Goal: Transaction & Acquisition: Obtain resource

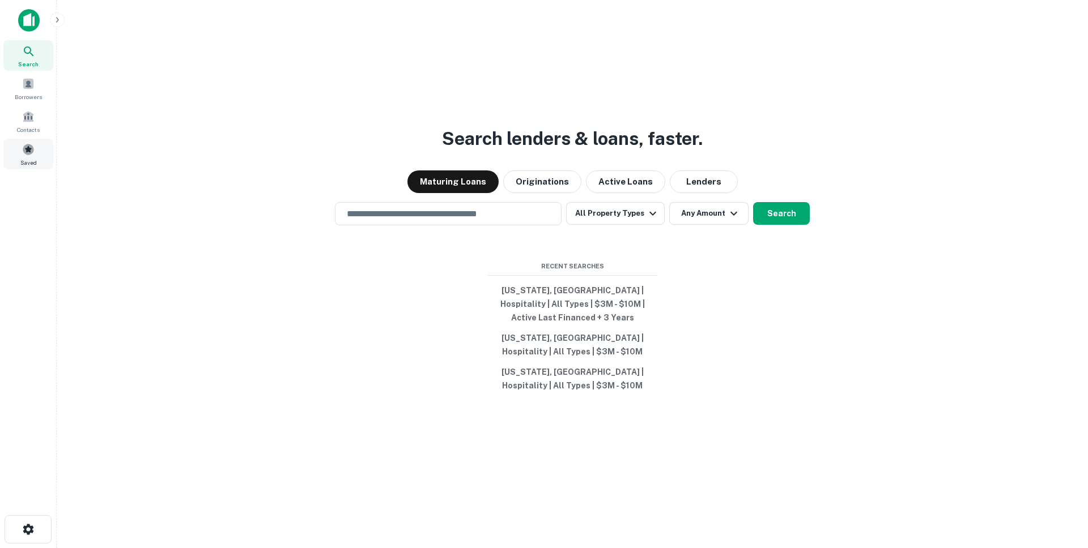
click at [33, 152] on span at bounding box center [28, 149] width 12 height 12
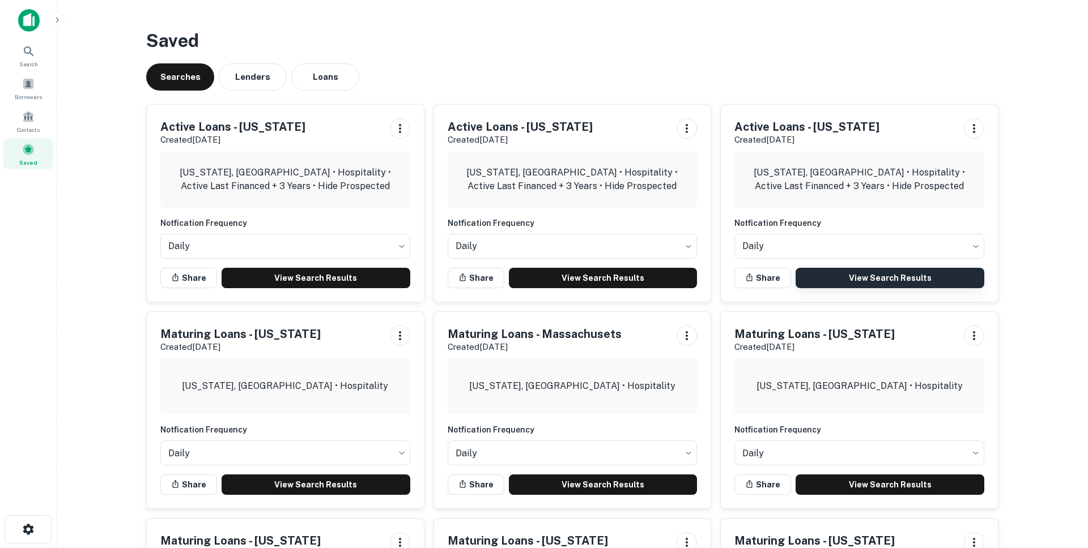
click at [849, 282] on link "View Search Results" at bounding box center [889, 278] width 189 height 20
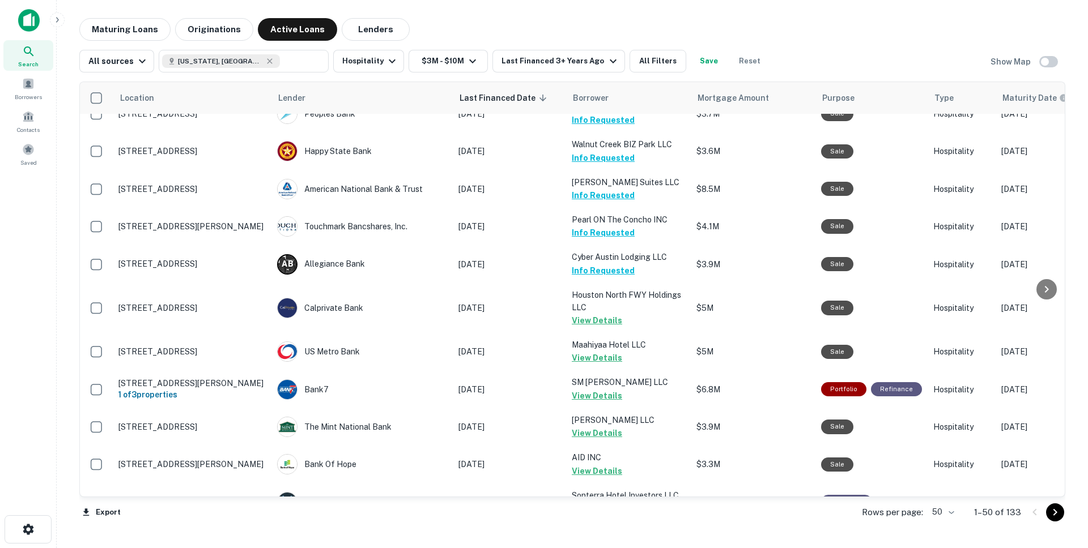
scroll to position [1580, 0]
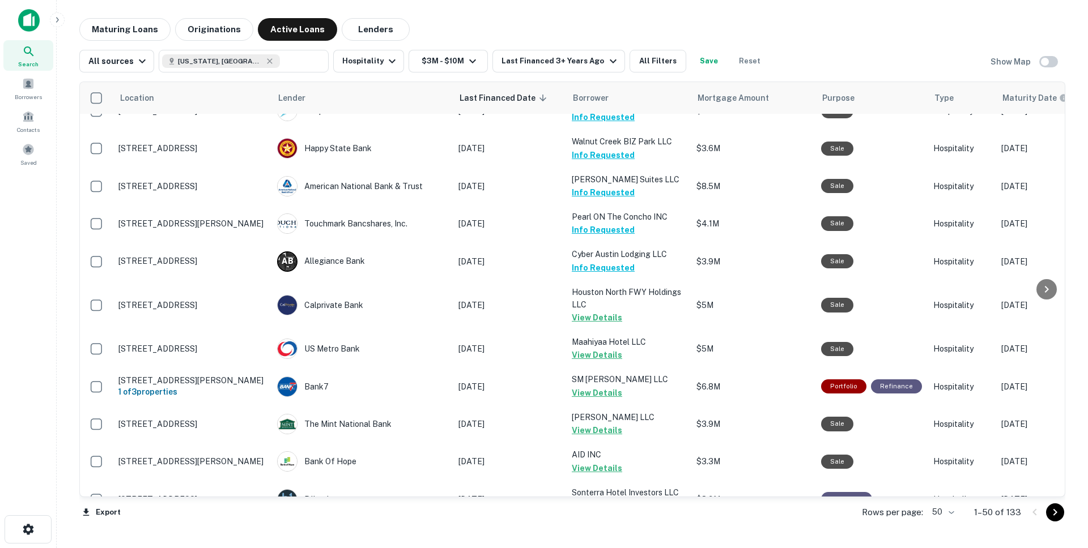
click at [1052, 512] on icon "Go to next page" at bounding box center [1055, 513] width 14 height 14
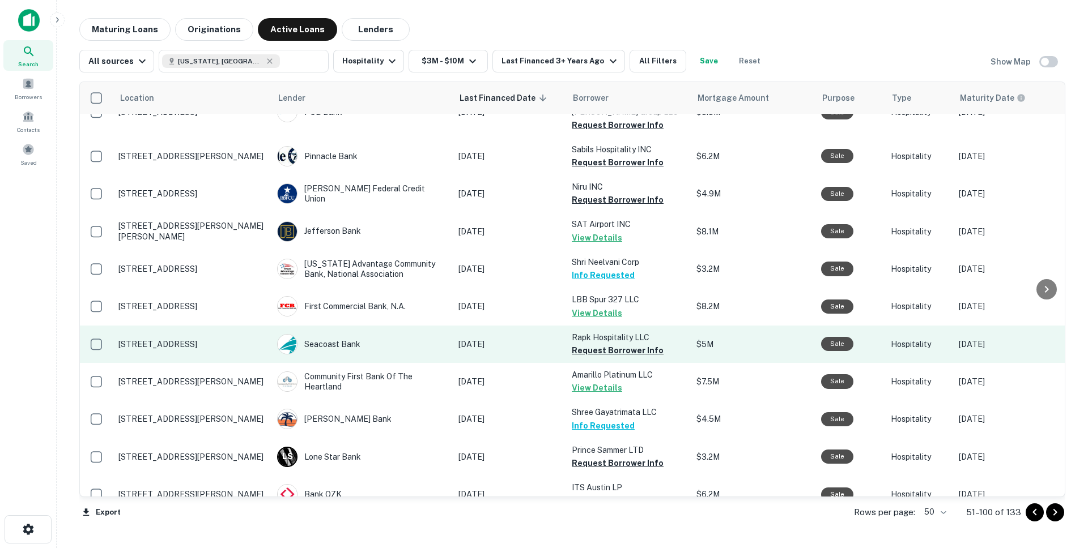
scroll to position [1560, 0]
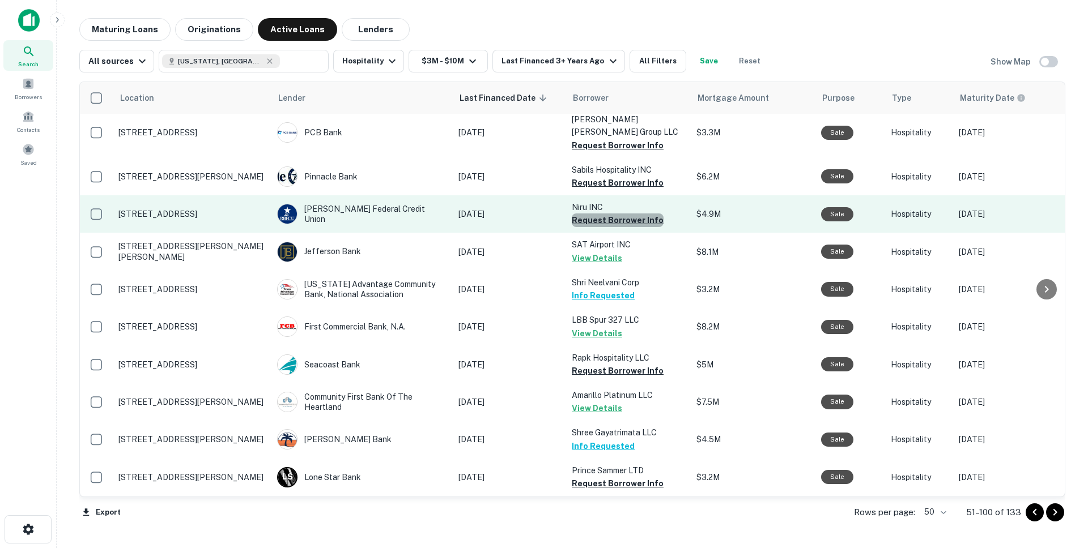
click at [629, 214] on button "Request Borrower Info" at bounding box center [618, 221] width 92 height 14
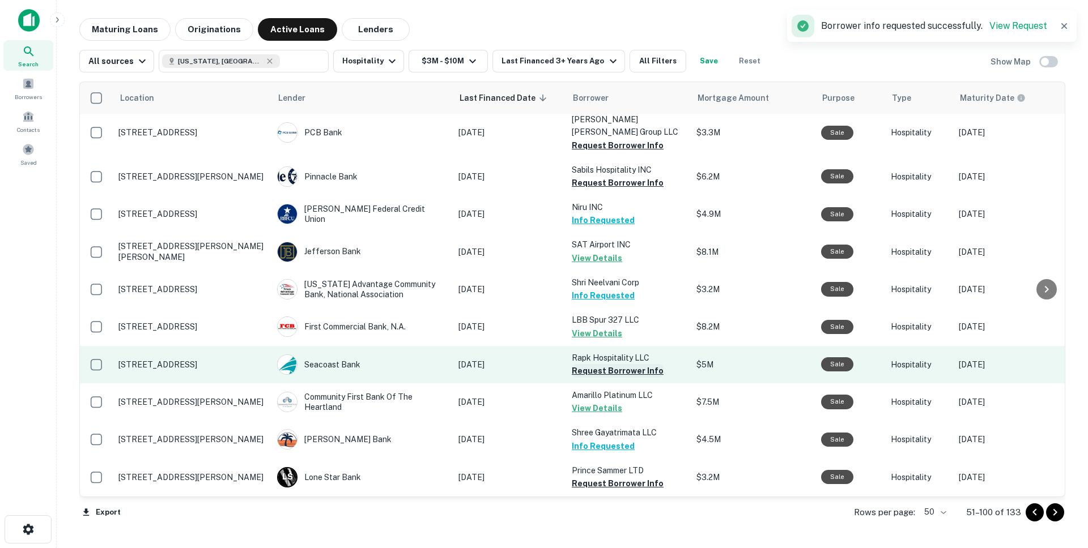
click at [607, 364] on button "Request Borrower Info" at bounding box center [618, 371] width 92 height 14
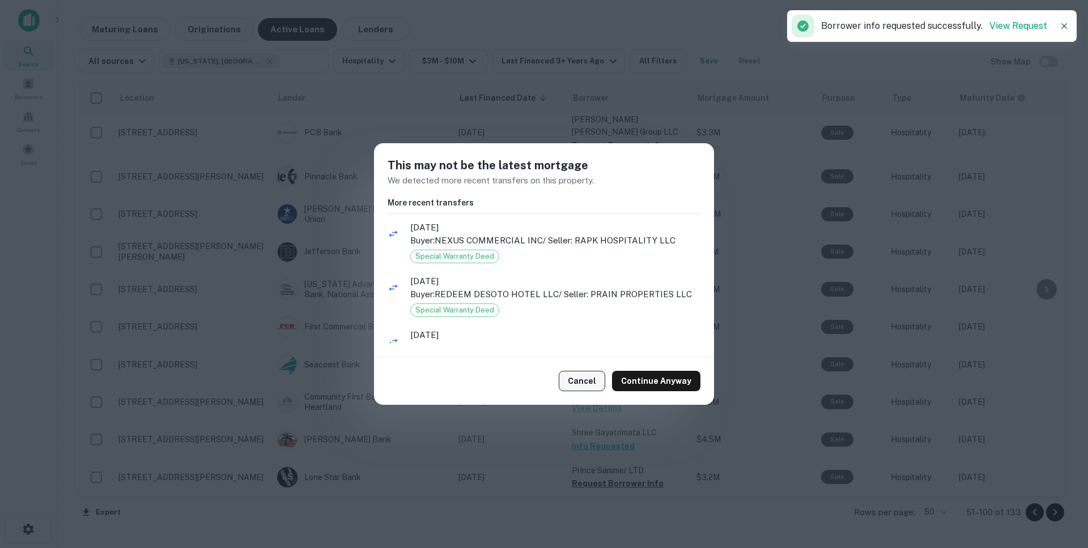
click at [590, 386] on button "Cancel" at bounding box center [582, 381] width 46 height 20
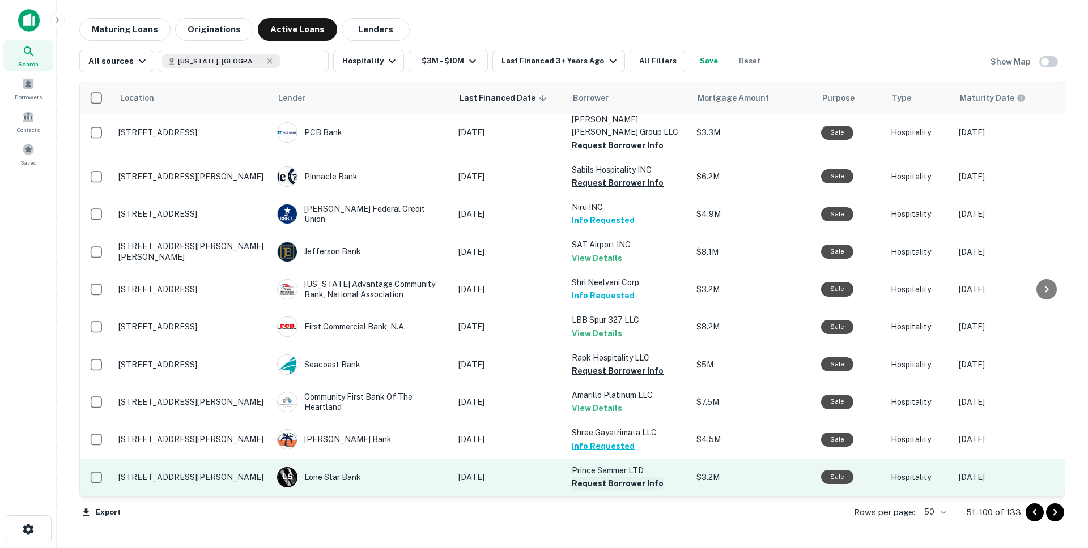
click at [615, 477] on button "Request Borrower Info" at bounding box center [618, 484] width 92 height 14
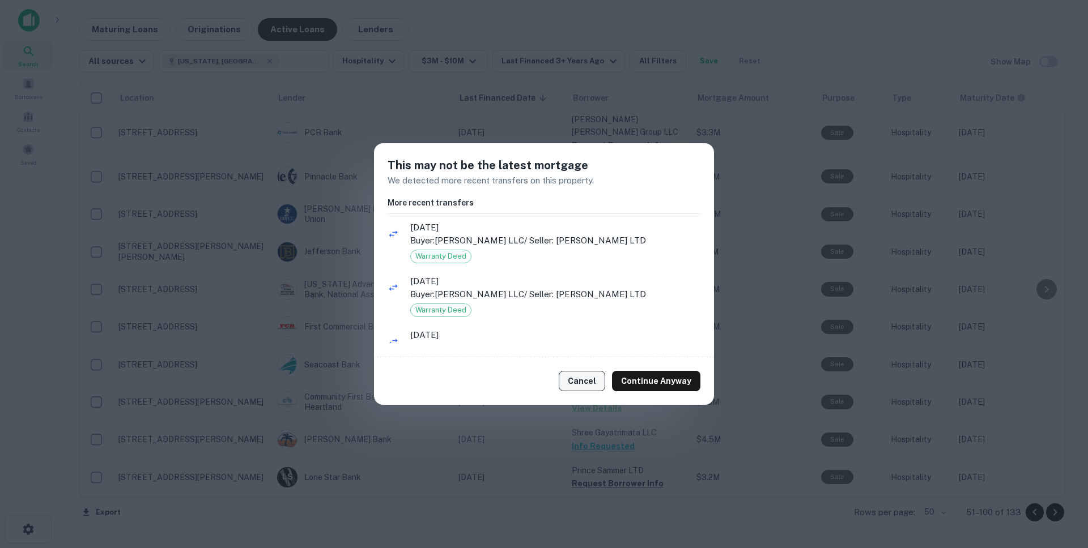
click at [592, 381] on button "Cancel" at bounding box center [582, 381] width 46 height 20
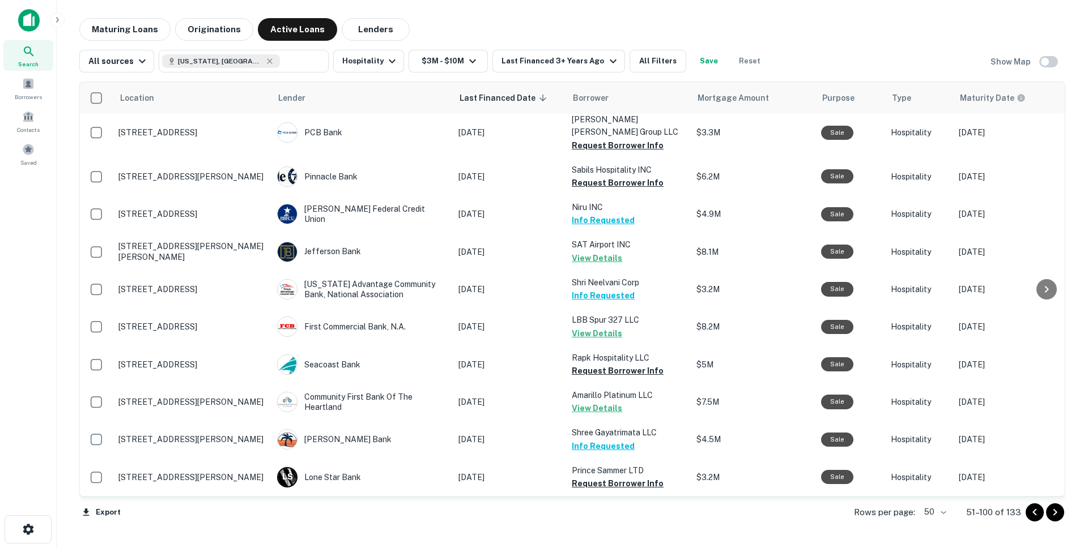
click at [610, 514] on button "Request Borrower Info" at bounding box center [618, 521] width 92 height 14
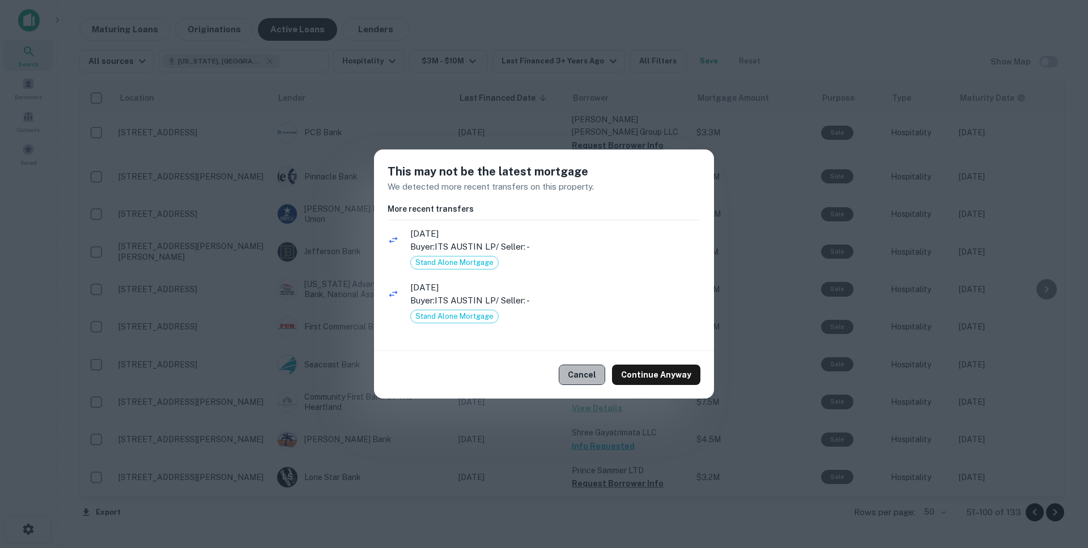
click at [587, 378] on button "Cancel" at bounding box center [582, 375] width 46 height 20
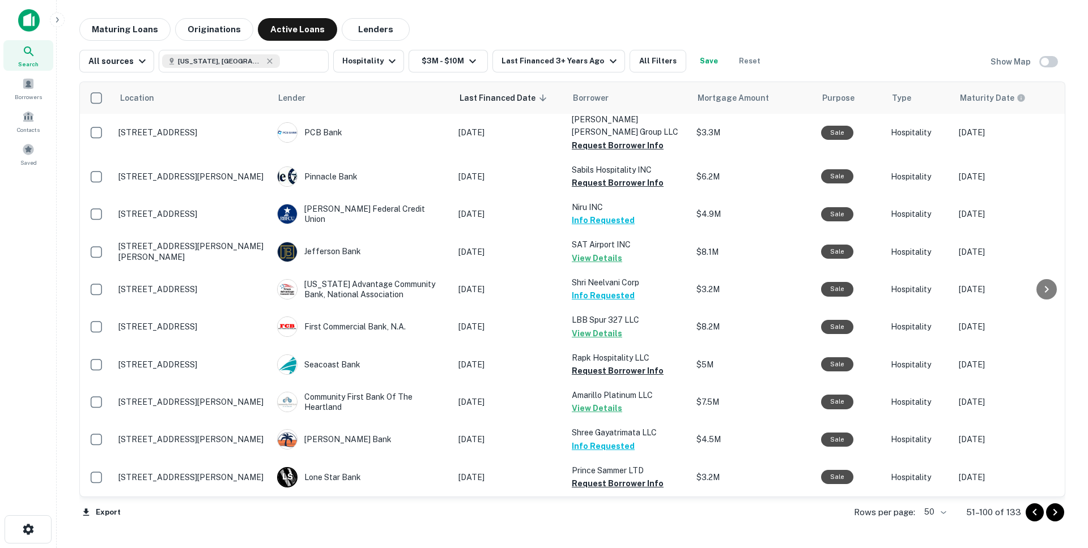
click at [1058, 513] on icon "Go to next page" at bounding box center [1055, 513] width 14 height 14
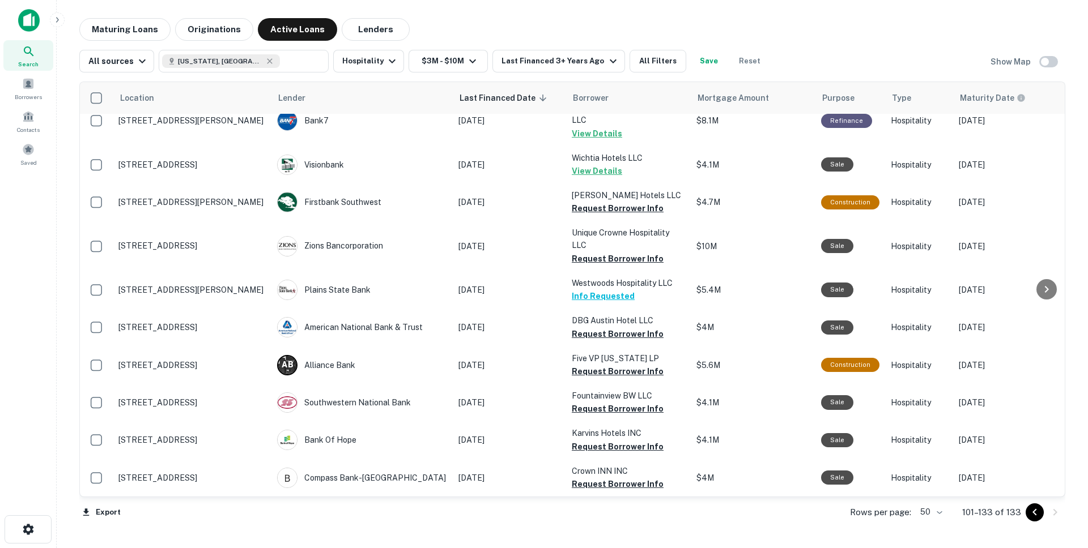
scroll to position [922, 0]
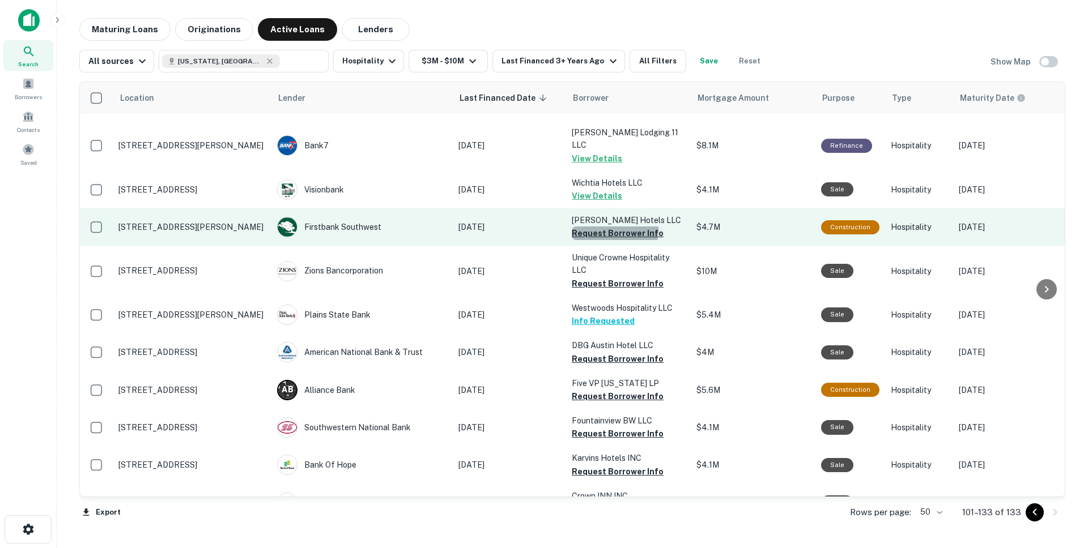
click at [609, 227] on button "Request Borrower Info" at bounding box center [618, 234] width 92 height 14
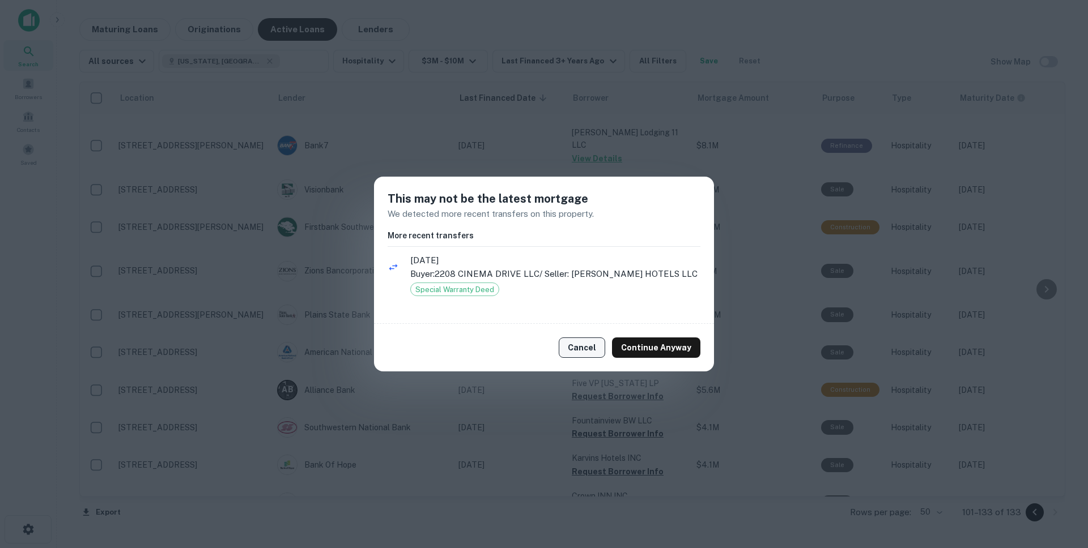
click at [589, 358] on button "Cancel" at bounding box center [582, 348] width 46 height 20
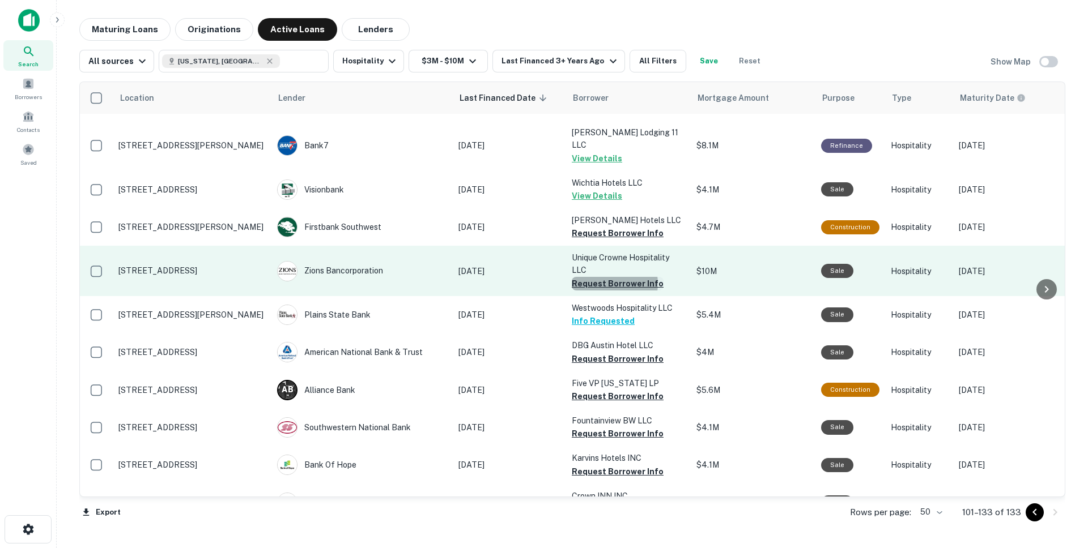
click at [609, 277] on button "Request Borrower Info" at bounding box center [618, 284] width 92 height 14
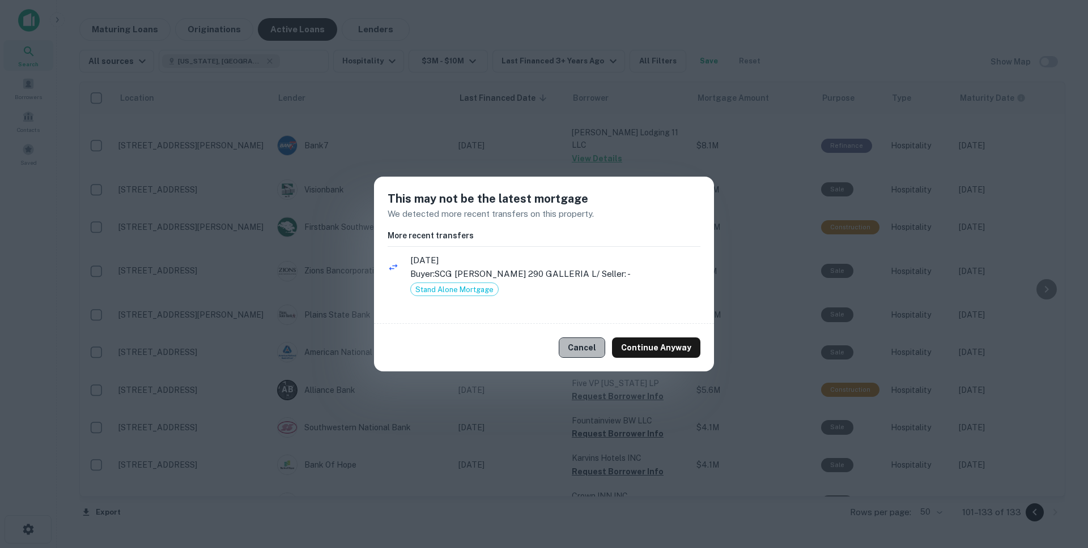
click at [583, 355] on button "Cancel" at bounding box center [582, 348] width 46 height 20
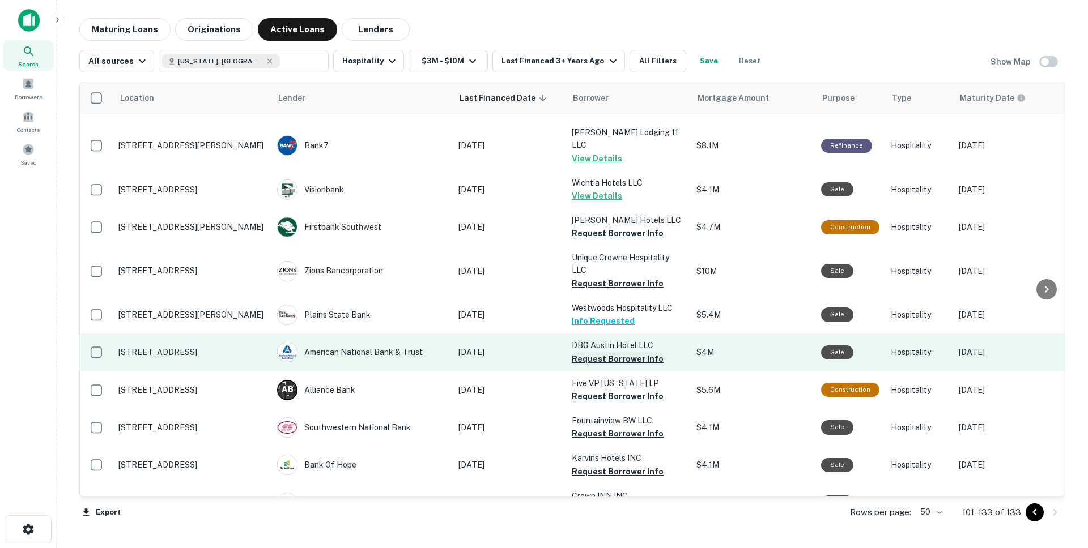
click at [595, 352] on button "Request Borrower Info" at bounding box center [618, 359] width 92 height 14
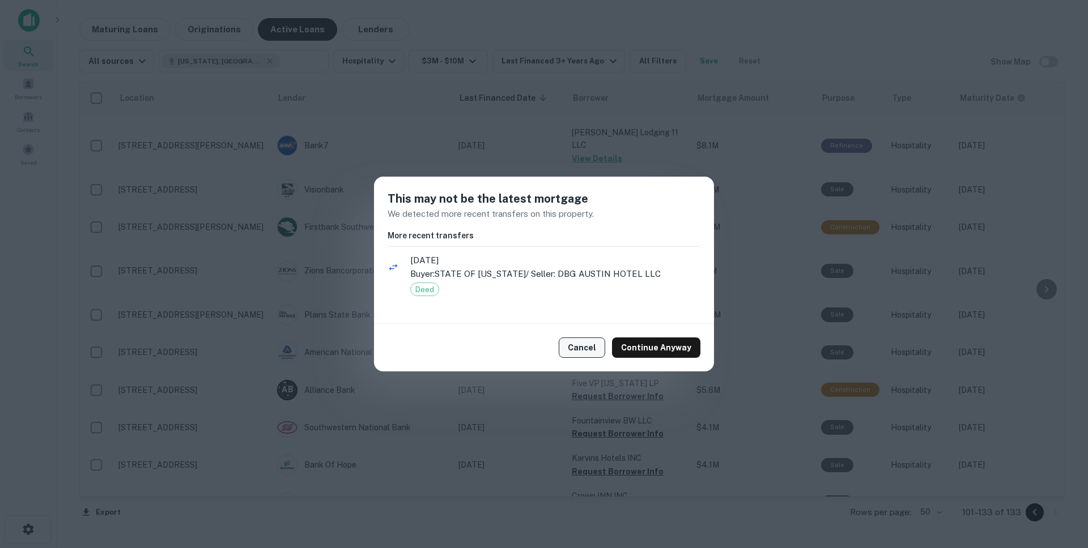
click at [580, 343] on button "Cancel" at bounding box center [582, 348] width 46 height 20
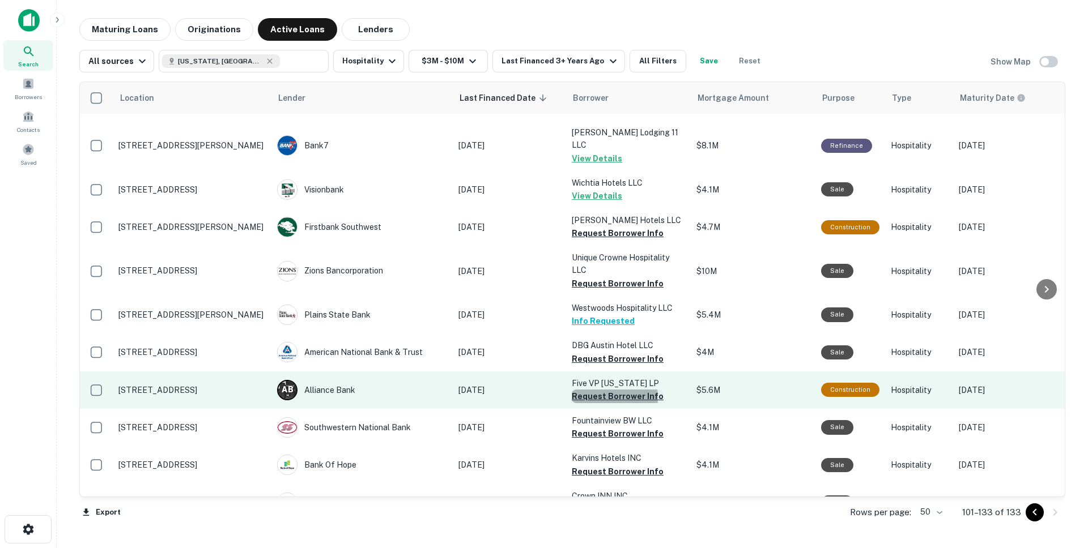
click at [597, 390] on button "Request Borrower Info" at bounding box center [618, 397] width 92 height 14
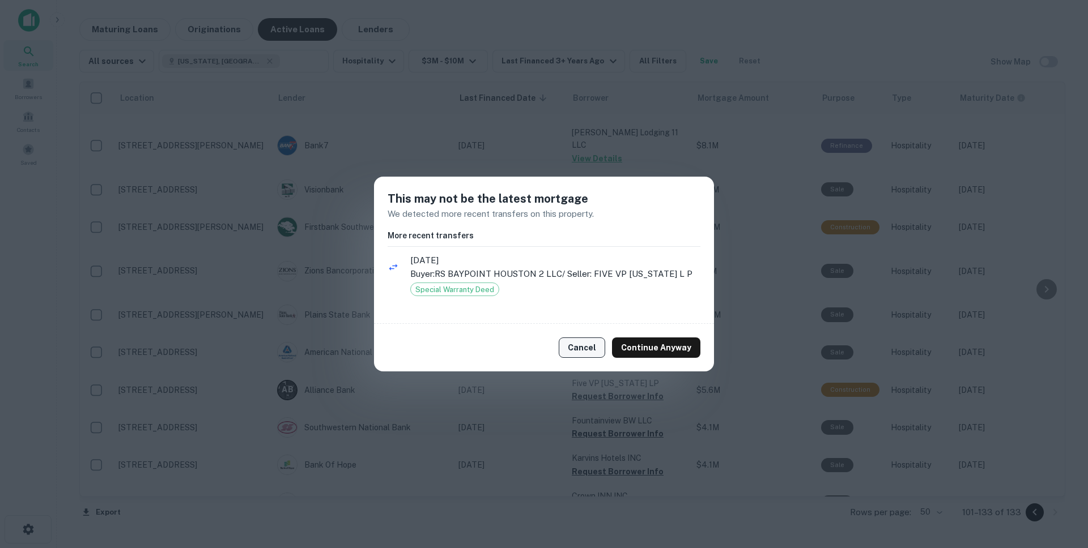
click at [576, 342] on button "Cancel" at bounding box center [582, 348] width 46 height 20
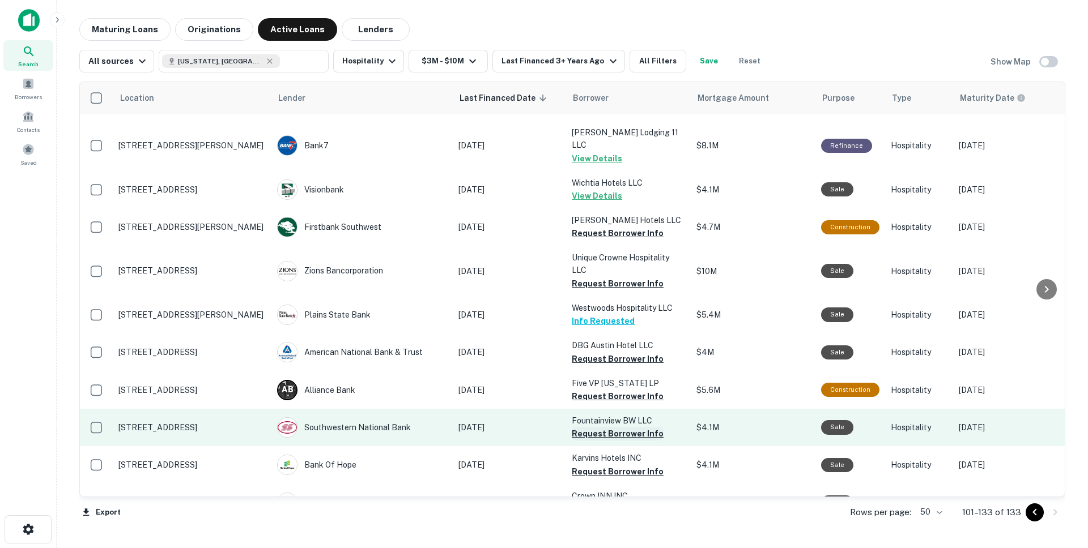
click at [594, 427] on button "Request Borrower Info" at bounding box center [618, 434] width 92 height 14
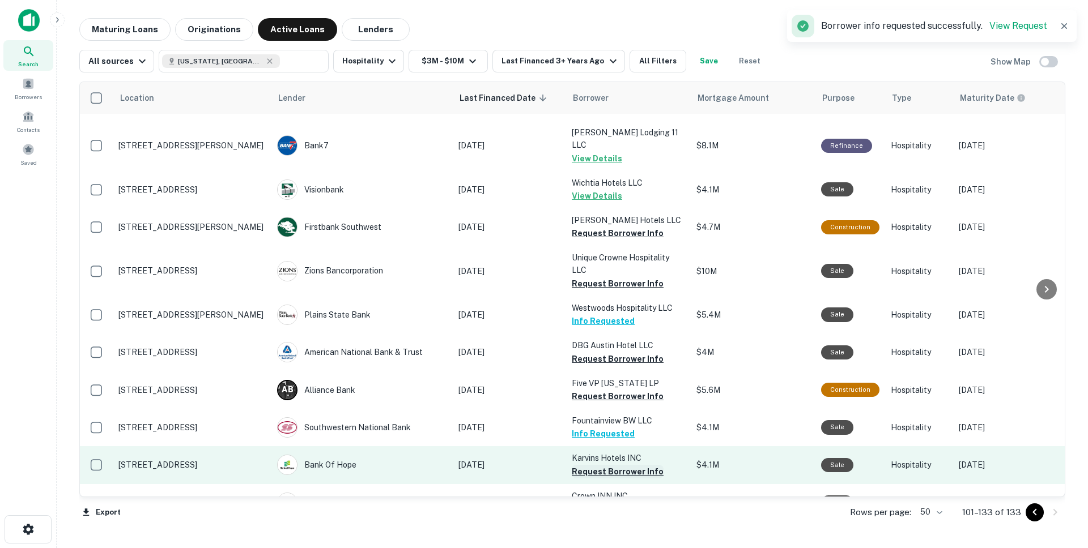
click at [605, 465] on button "Request Borrower Info" at bounding box center [618, 472] width 92 height 14
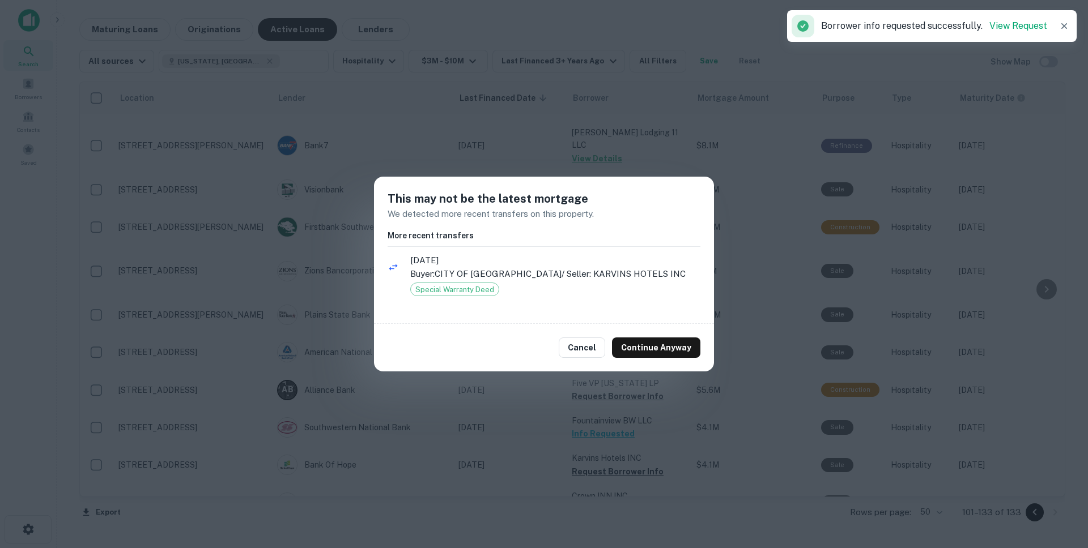
click at [597, 359] on div "Cancel Continue Anyway" at bounding box center [544, 348] width 340 height 48
click at [588, 355] on button "Cancel" at bounding box center [582, 348] width 46 height 20
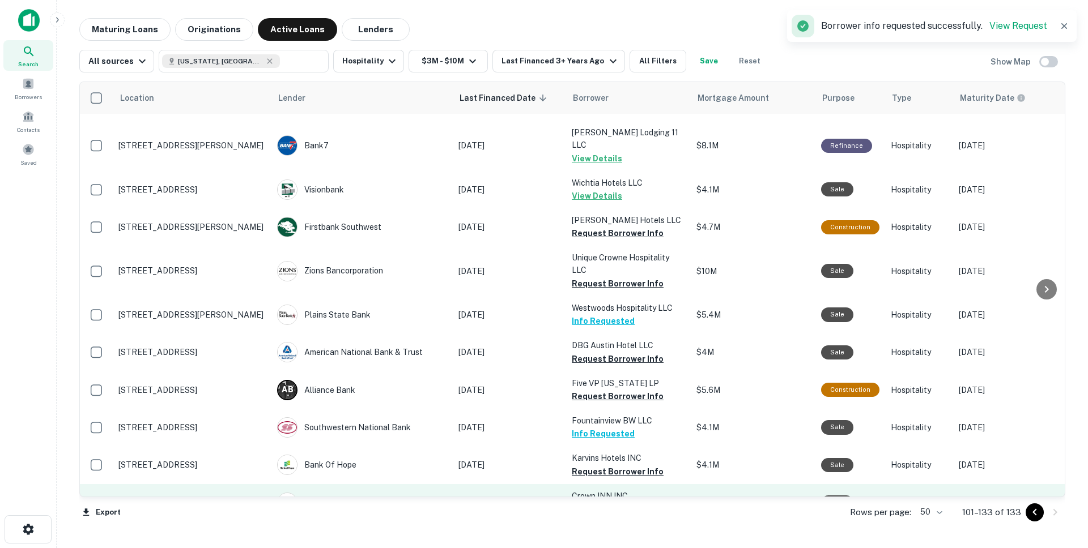
click at [590, 503] on button "Request Borrower Info" at bounding box center [618, 510] width 92 height 14
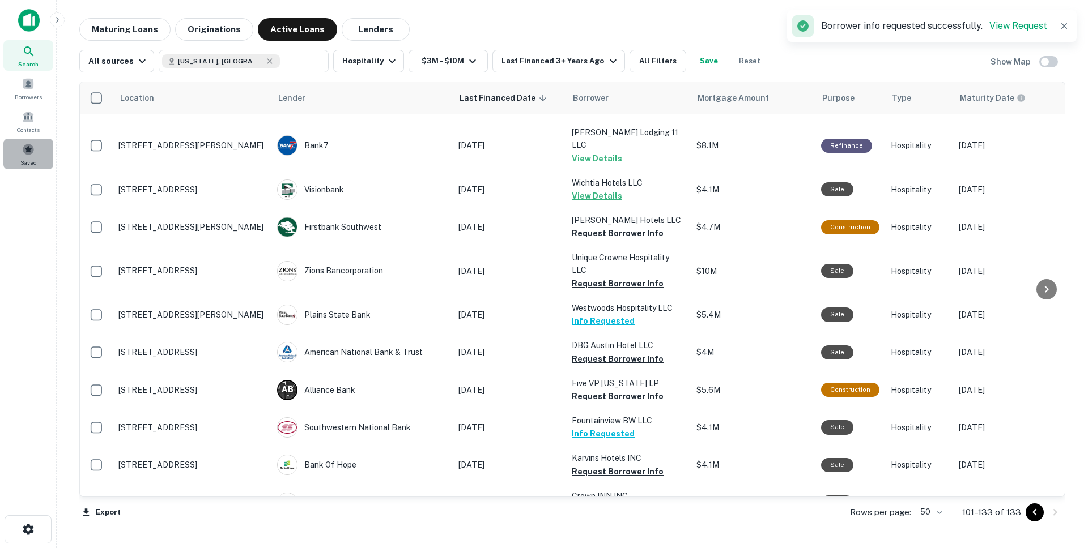
click at [25, 149] on span at bounding box center [28, 149] width 12 height 12
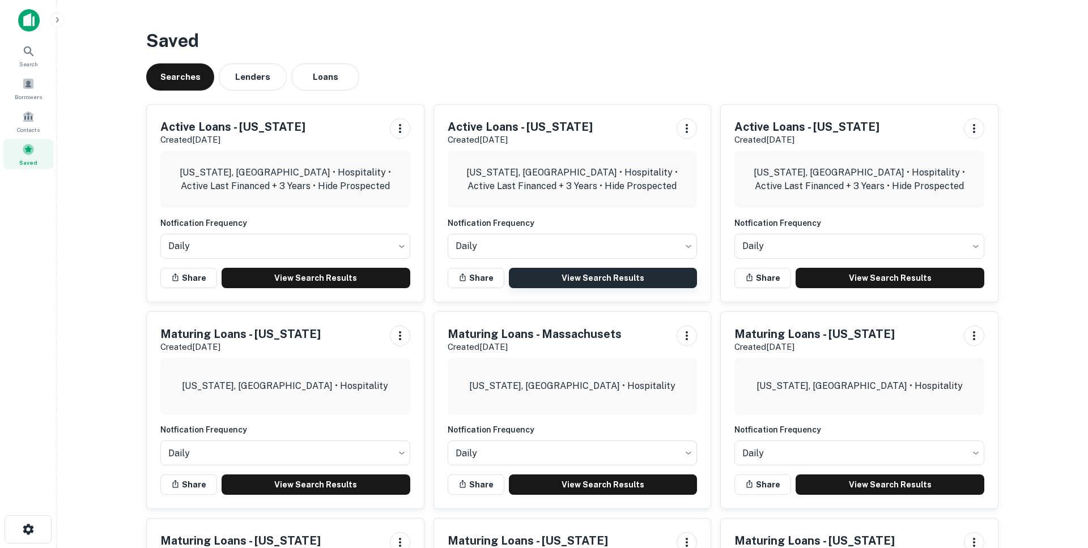
click at [613, 278] on link "View Search Results" at bounding box center [603, 278] width 189 height 20
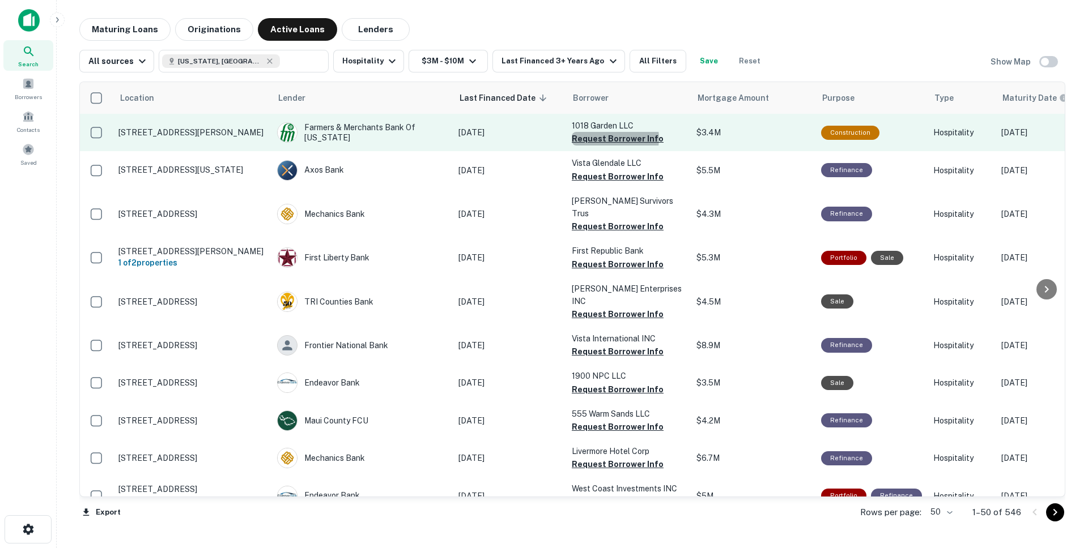
click at [615, 138] on button "Request Borrower Info" at bounding box center [618, 139] width 92 height 14
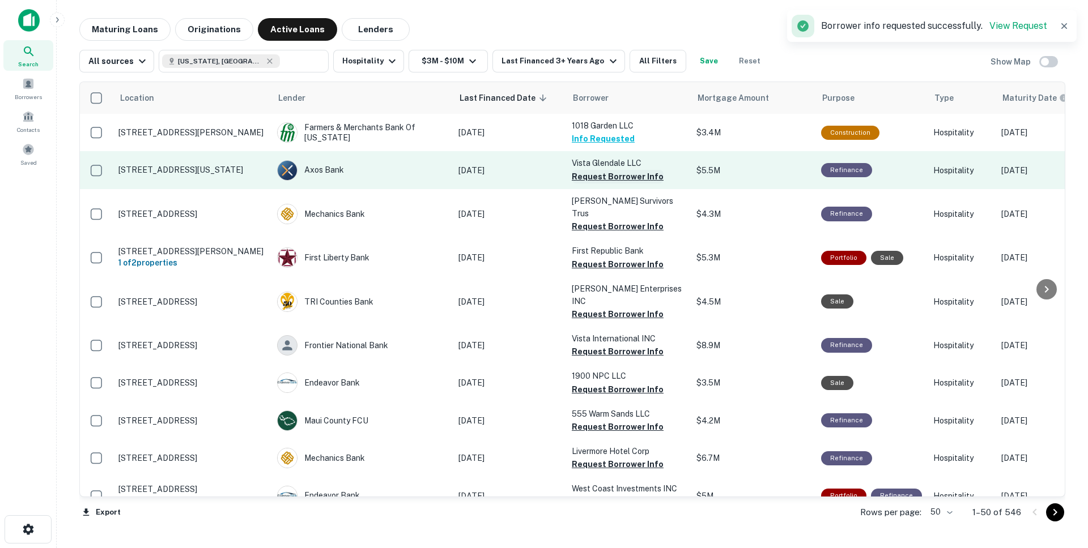
click at [607, 175] on button "Request Borrower Info" at bounding box center [618, 177] width 92 height 14
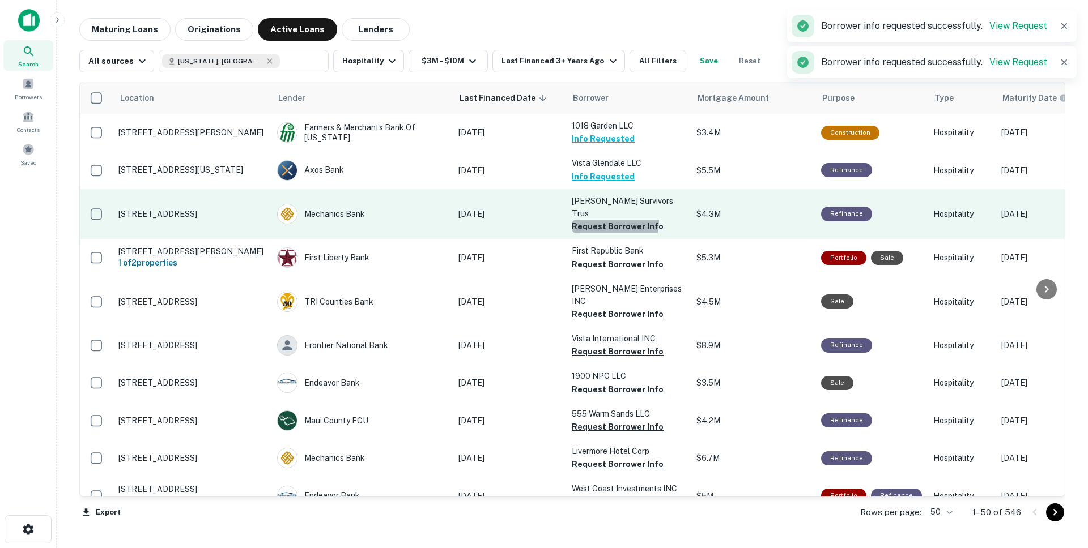
click at [600, 221] on button "Request Borrower Info" at bounding box center [618, 227] width 92 height 14
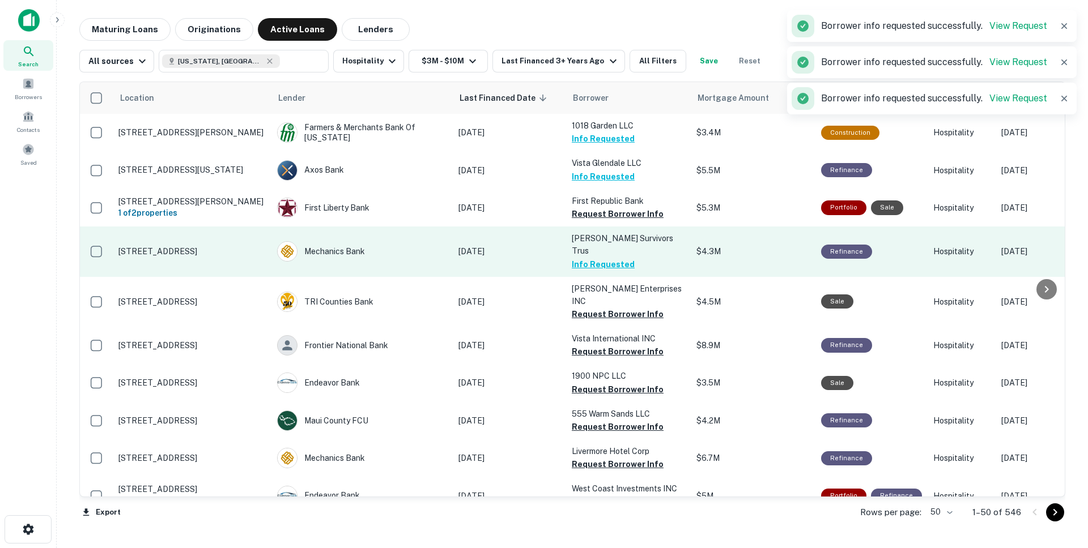
click at [603, 263] on button "Info Requested" at bounding box center [603, 265] width 63 height 14
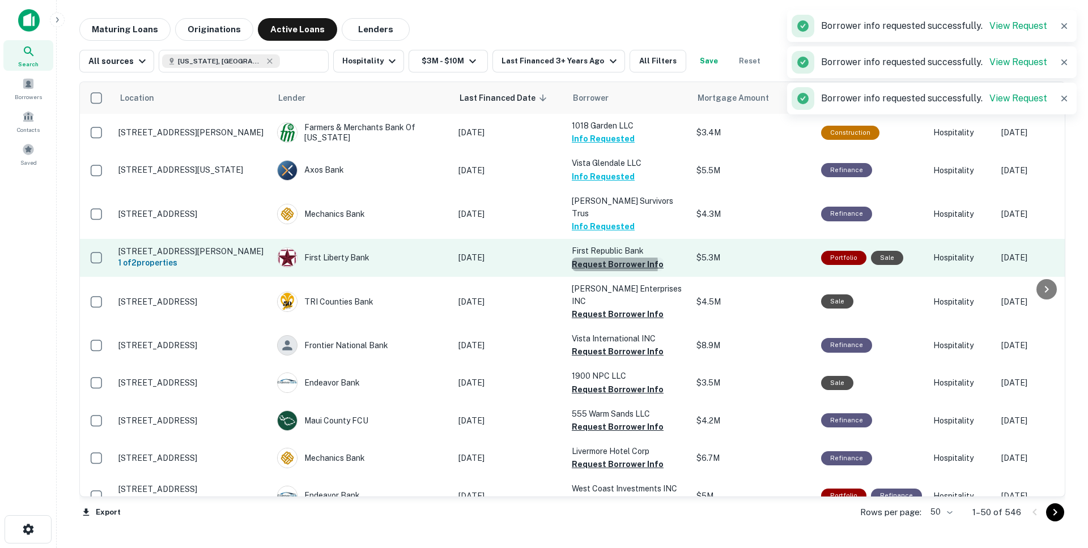
click at [591, 265] on button "Request Borrower Info" at bounding box center [618, 265] width 92 height 14
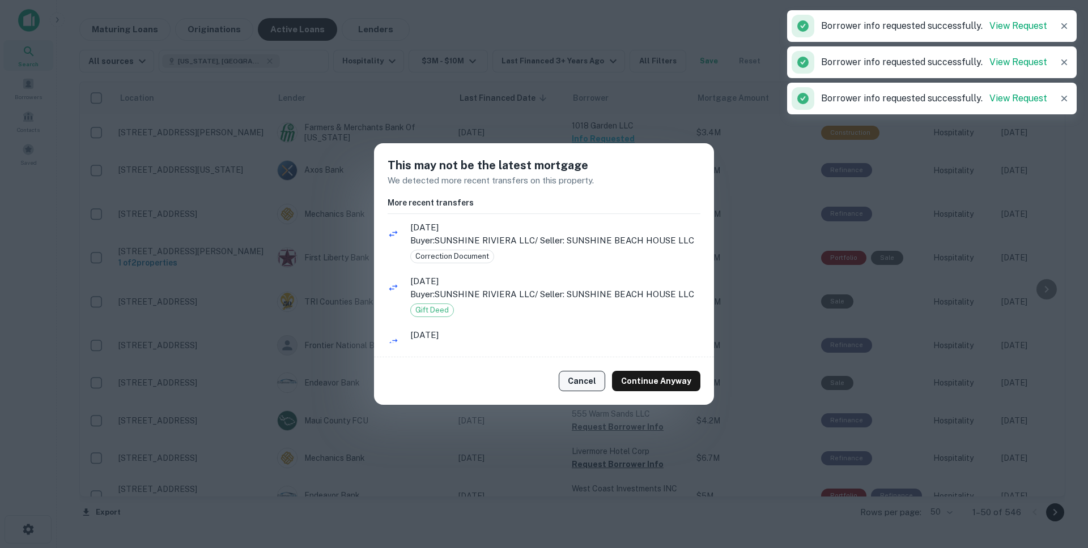
drag, startPoint x: 599, startPoint y: 386, endPoint x: 596, endPoint y: 372, distance: 14.4
click at [598, 386] on button "Cancel" at bounding box center [582, 381] width 46 height 20
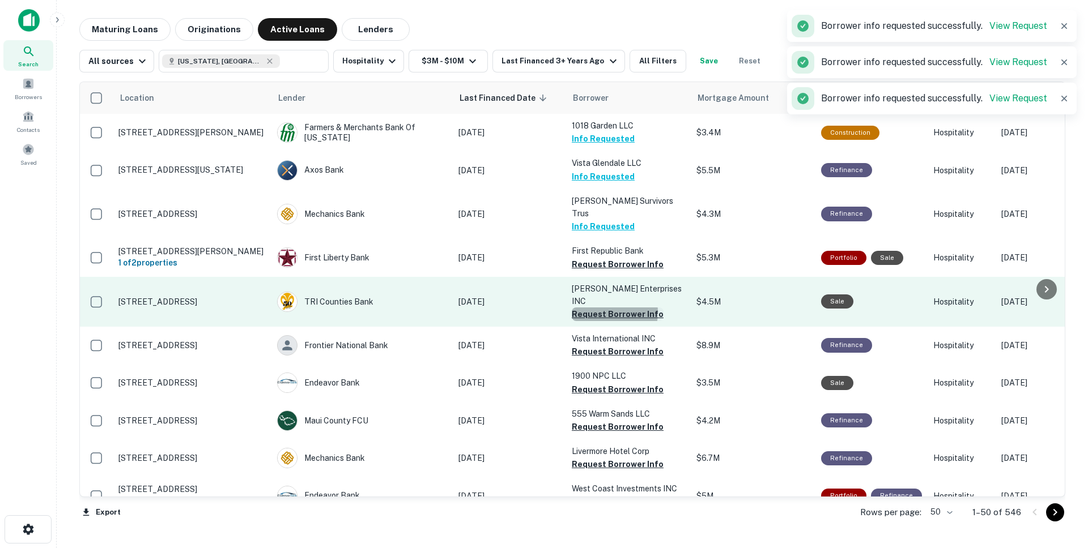
click at [603, 308] on button "Request Borrower Info" at bounding box center [618, 315] width 92 height 14
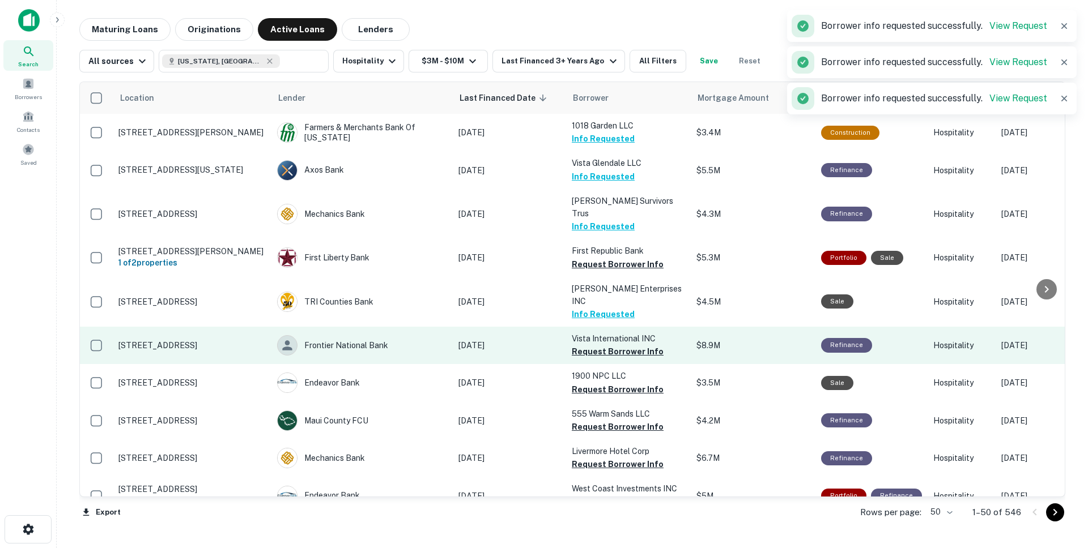
click at [597, 345] on button "Request Borrower Info" at bounding box center [618, 352] width 92 height 14
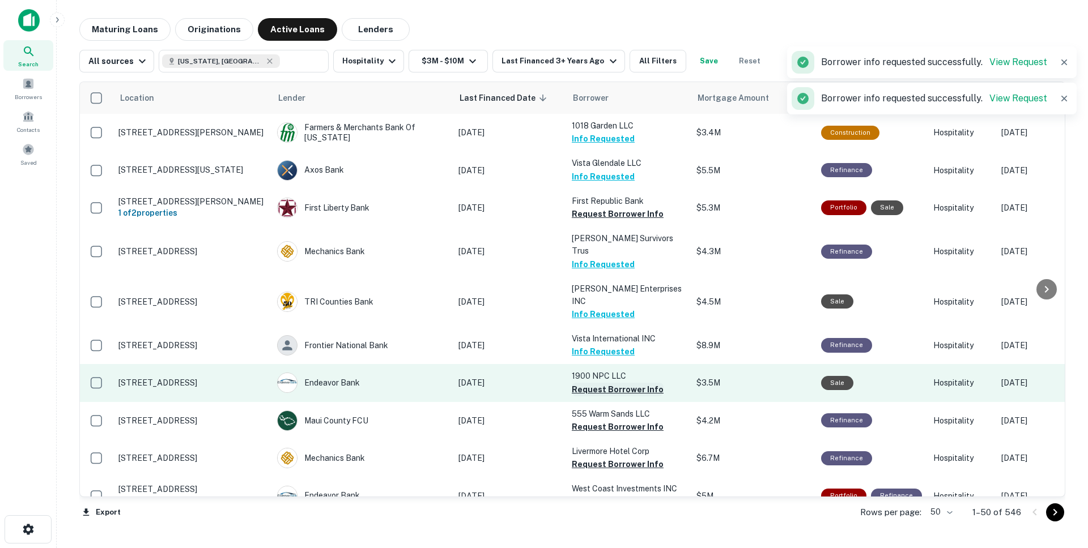
click at [594, 383] on button "Request Borrower Info" at bounding box center [618, 390] width 92 height 14
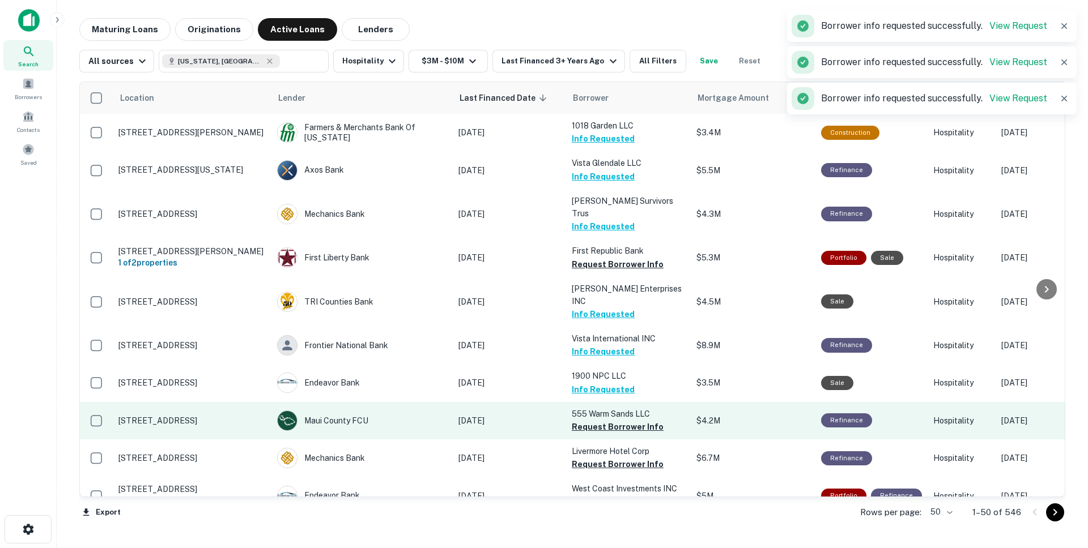
click at [598, 420] on button "Request Borrower Info" at bounding box center [618, 427] width 92 height 14
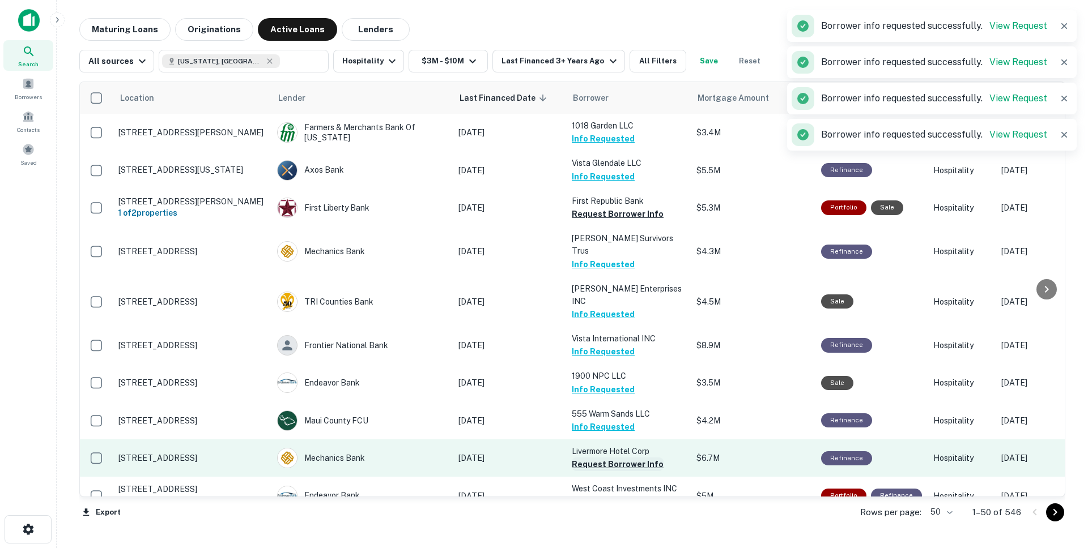
click at [597, 458] on button "Request Borrower Info" at bounding box center [618, 465] width 92 height 14
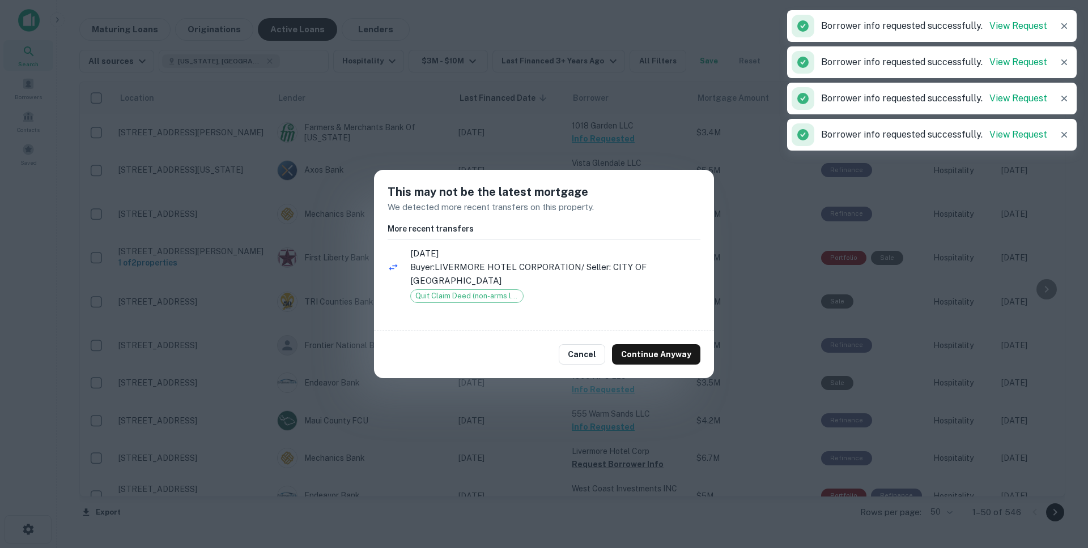
drag, startPoint x: 593, startPoint y: 346, endPoint x: 600, endPoint y: 384, distance: 38.6
click at [594, 346] on button "Cancel" at bounding box center [582, 354] width 46 height 20
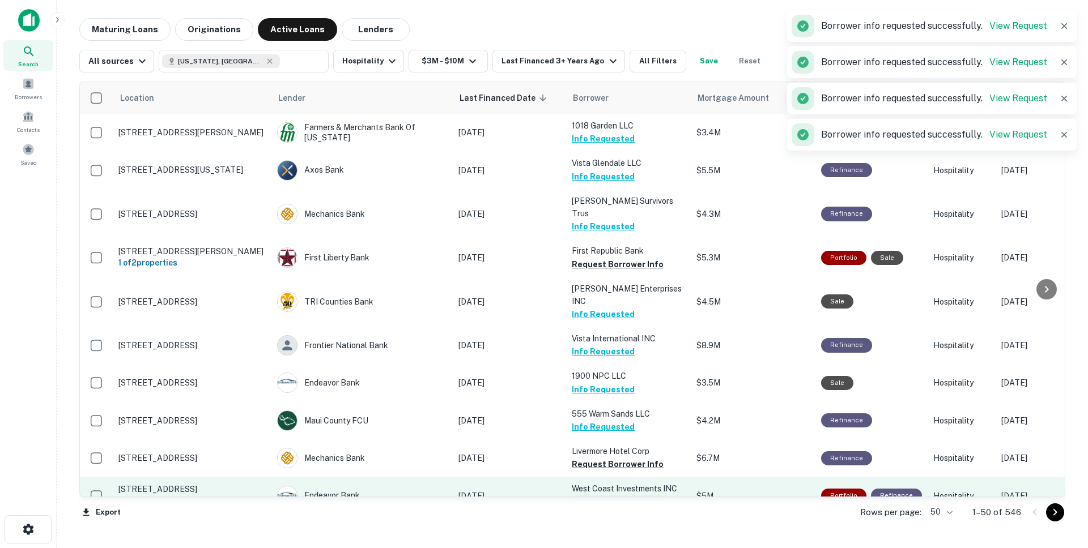
click at [610, 496] on button "Request Borrower Info" at bounding box center [618, 503] width 92 height 14
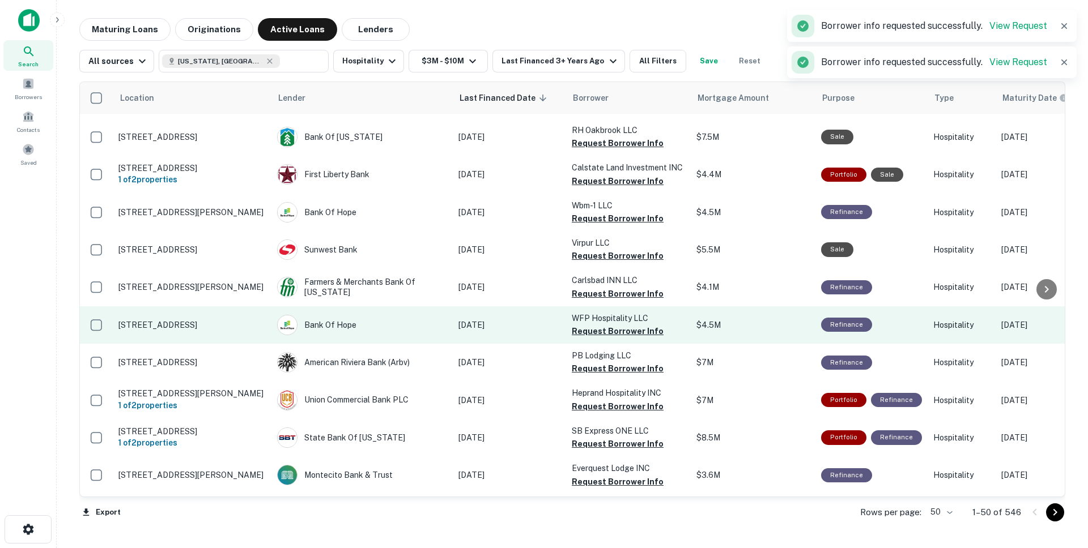
scroll to position [394, 0]
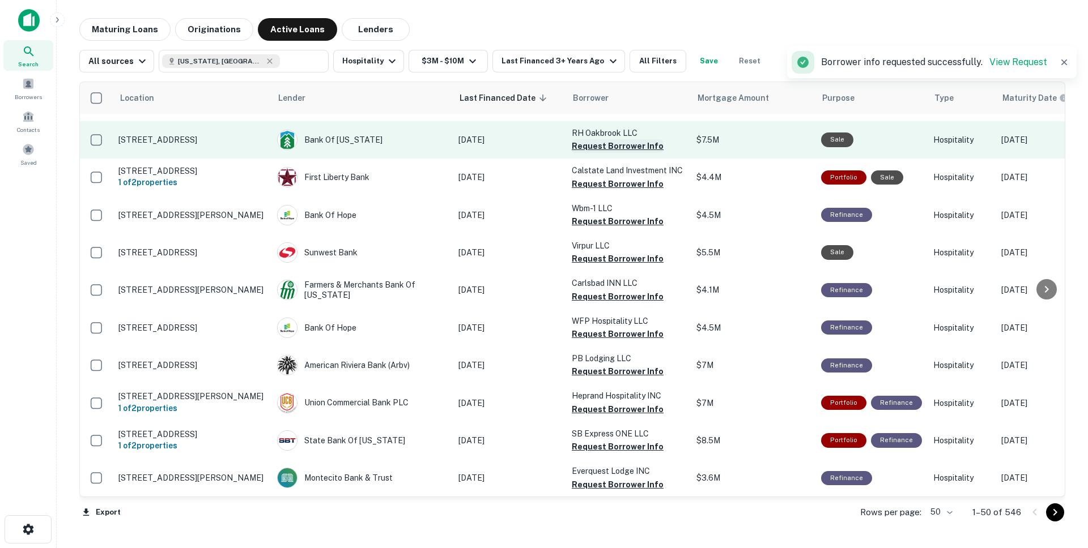
click at [597, 139] on button "Request Borrower Info" at bounding box center [618, 146] width 92 height 14
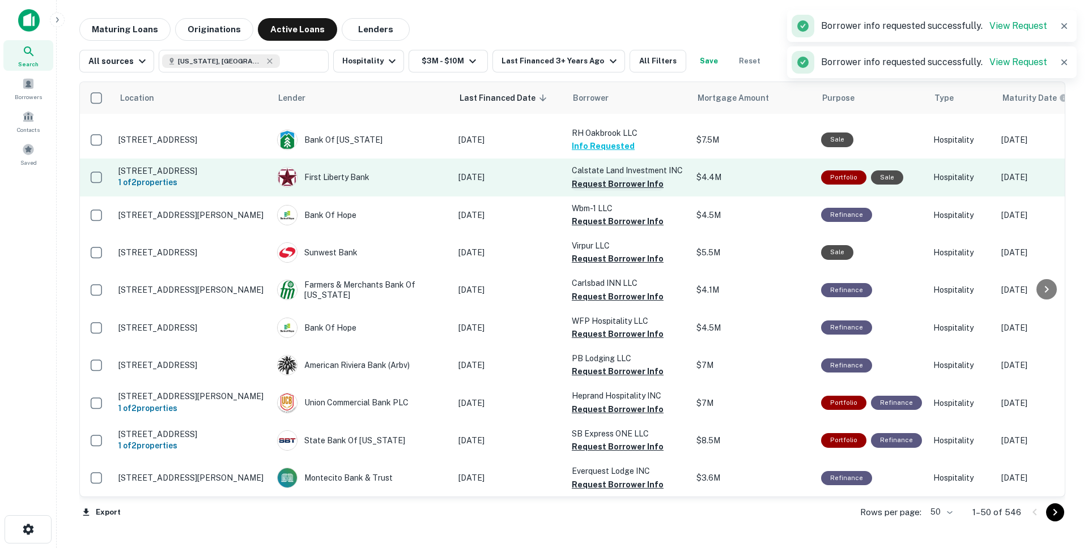
click at [596, 177] on button "Request Borrower Info" at bounding box center [618, 184] width 92 height 14
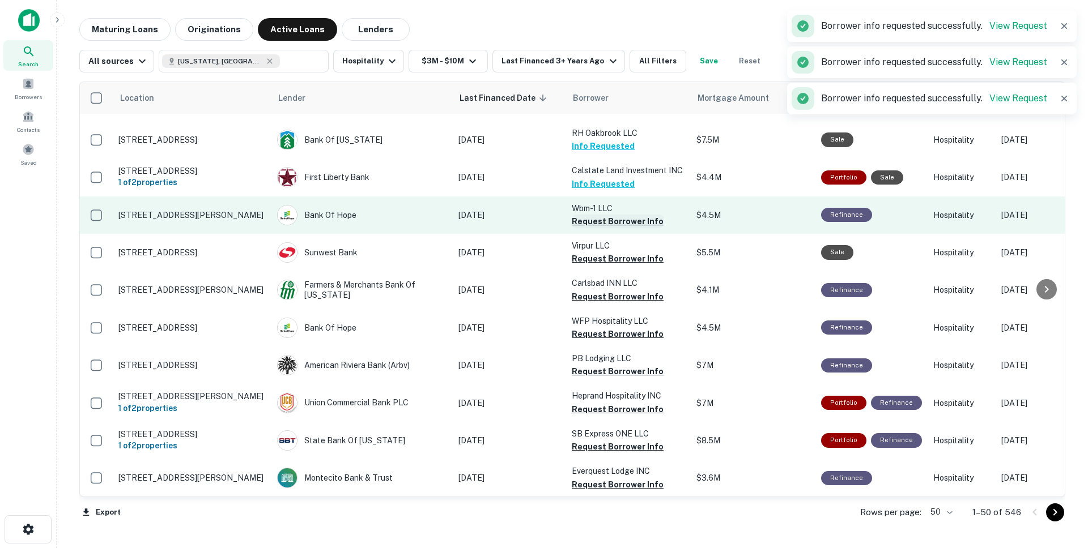
click at [588, 215] on button "Request Borrower Info" at bounding box center [618, 222] width 92 height 14
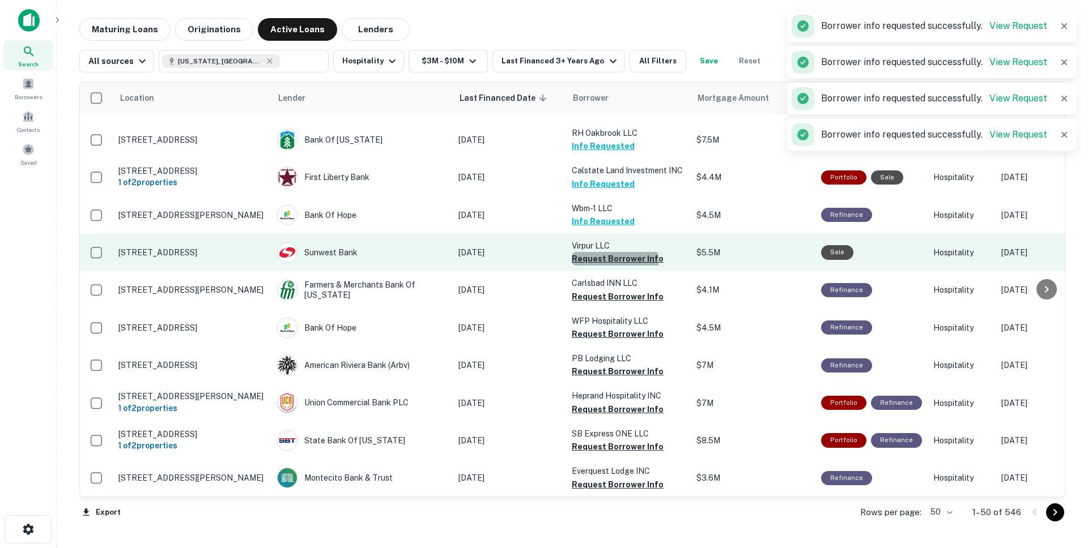
click at [593, 252] on button "Request Borrower Info" at bounding box center [618, 259] width 92 height 14
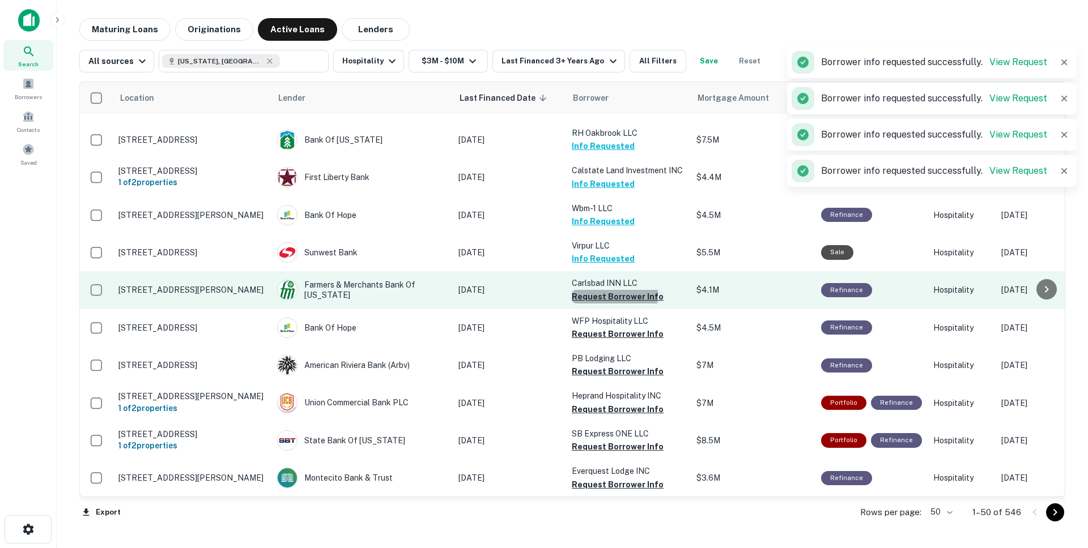
click at [593, 290] on button "Request Borrower Info" at bounding box center [618, 297] width 92 height 14
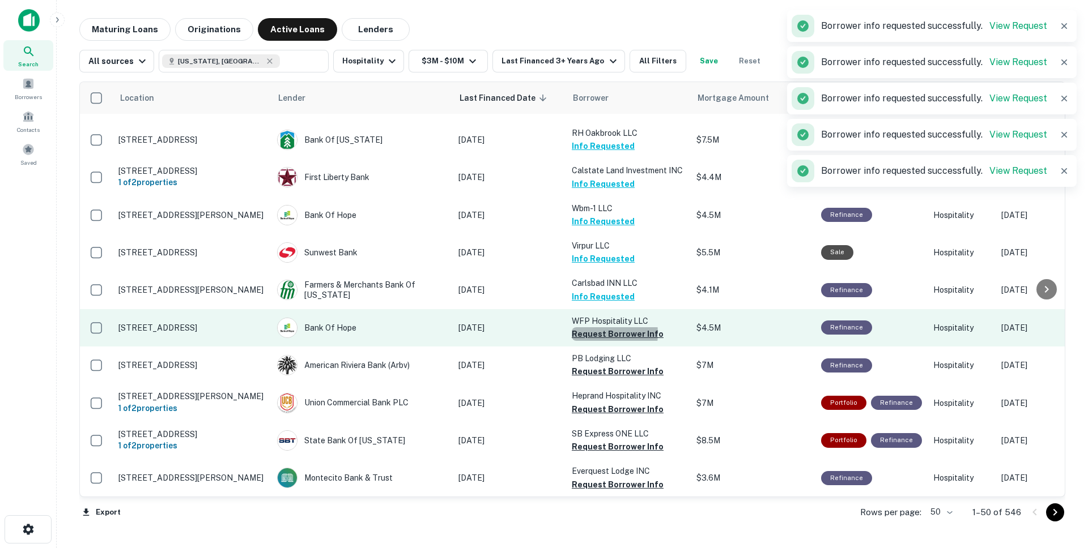
click at [594, 327] on button "Request Borrower Info" at bounding box center [618, 334] width 92 height 14
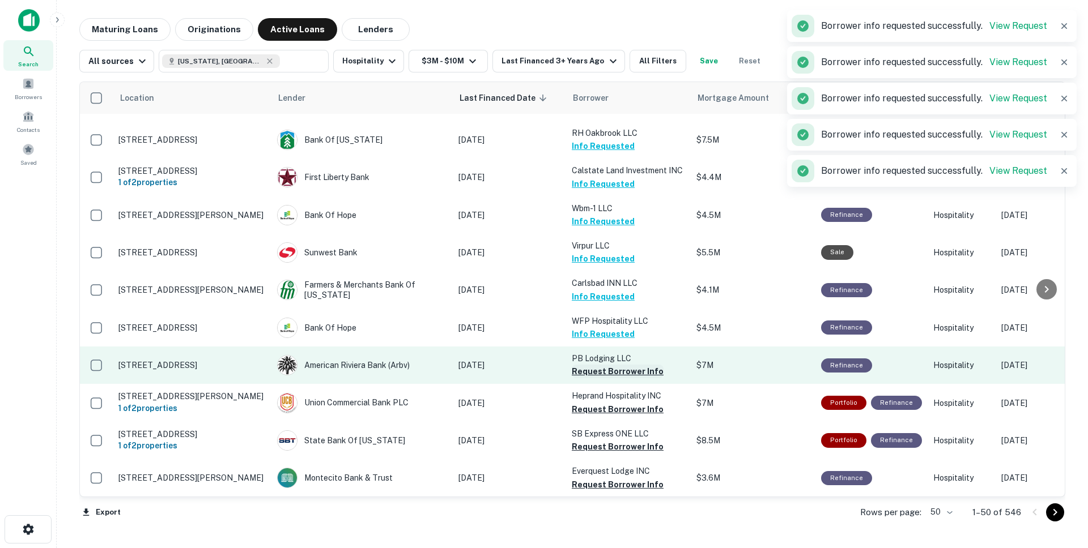
click at [588, 365] on button "Request Borrower Info" at bounding box center [618, 372] width 92 height 14
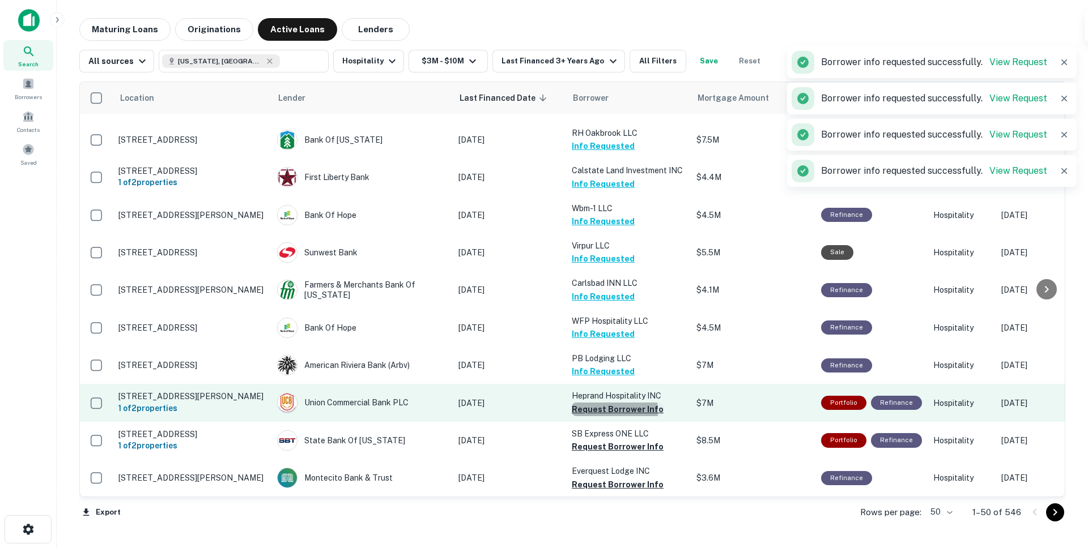
click at [589, 403] on button "Request Borrower Info" at bounding box center [618, 410] width 92 height 14
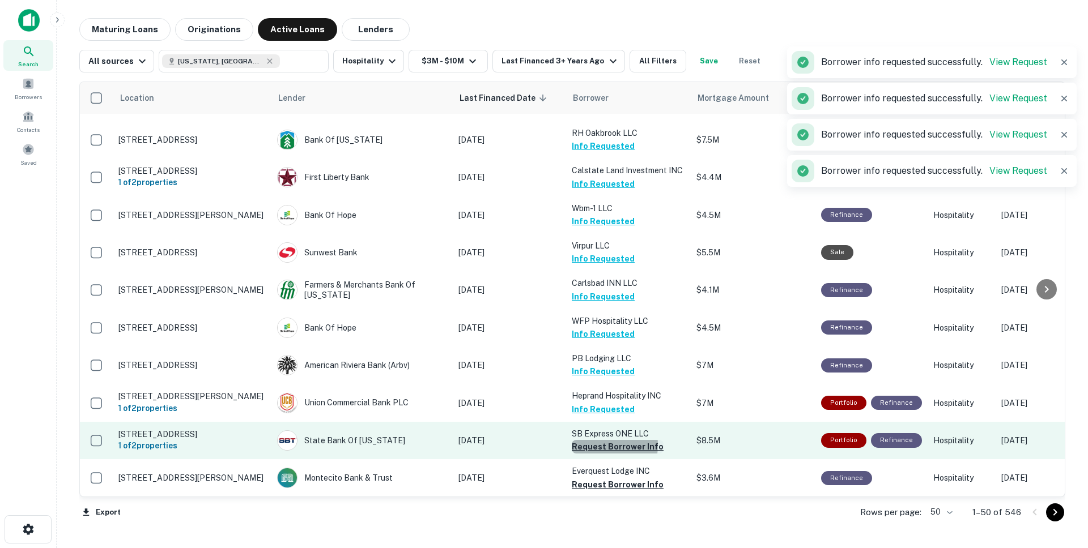
click at [590, 440] on button "Request Borrower Info" at bounding box center [618, 447] width 92 height 14
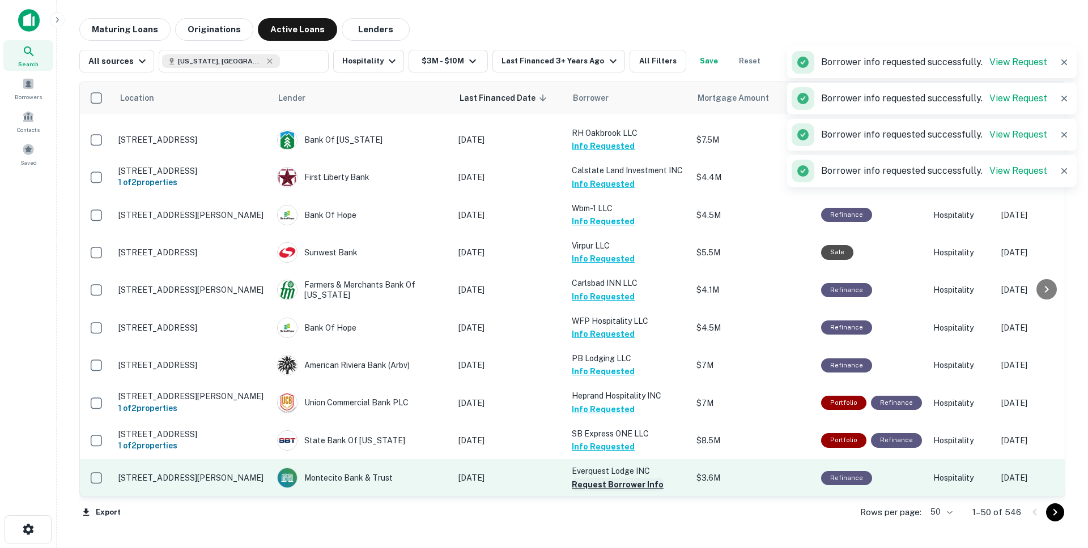
click at [591, 478] on button "Request Borrower Info" at bounding box center [618, 485] width 92 height 14
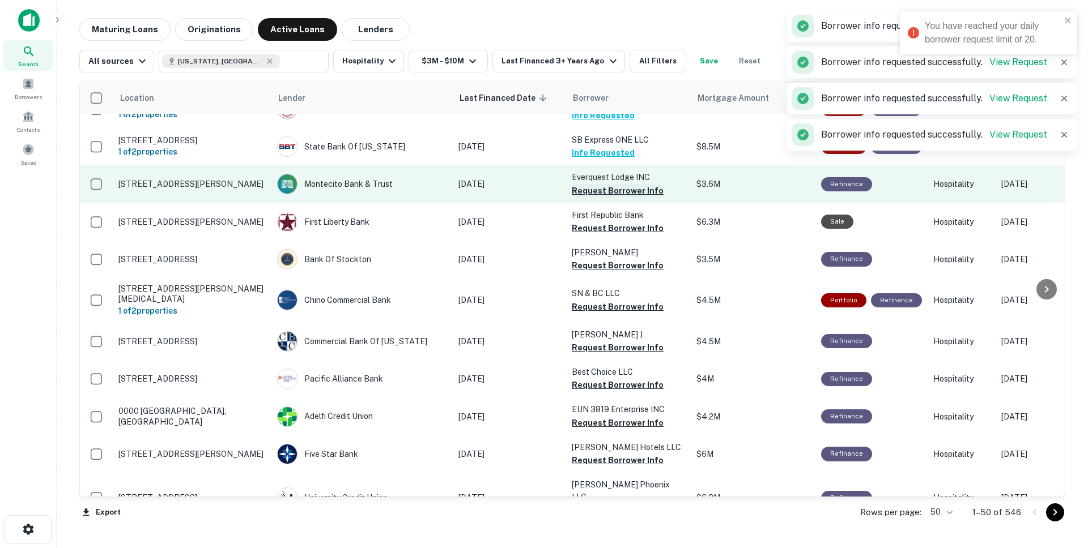
scroll to position [688, 0]
click at [589, 184] on button "Request Borrower Info" at bounding box center [618, 191] width 92 height 14
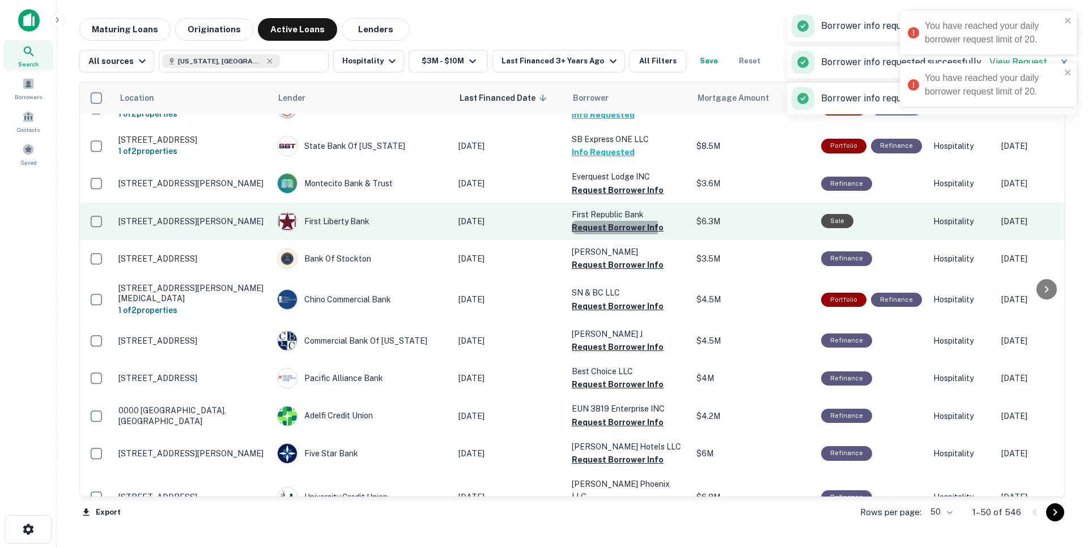
click at [589, 223] on button "Request Borrower Info" at bounding box center [618, 228] width 92 height 14
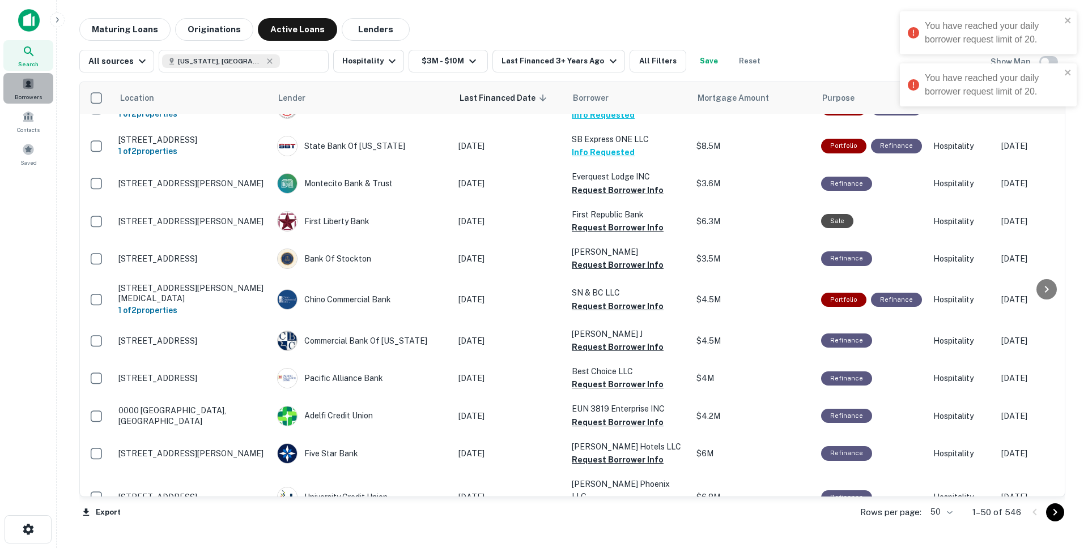
click at [28, 84] on span at bounding box center [28, 84] width 12 height 12
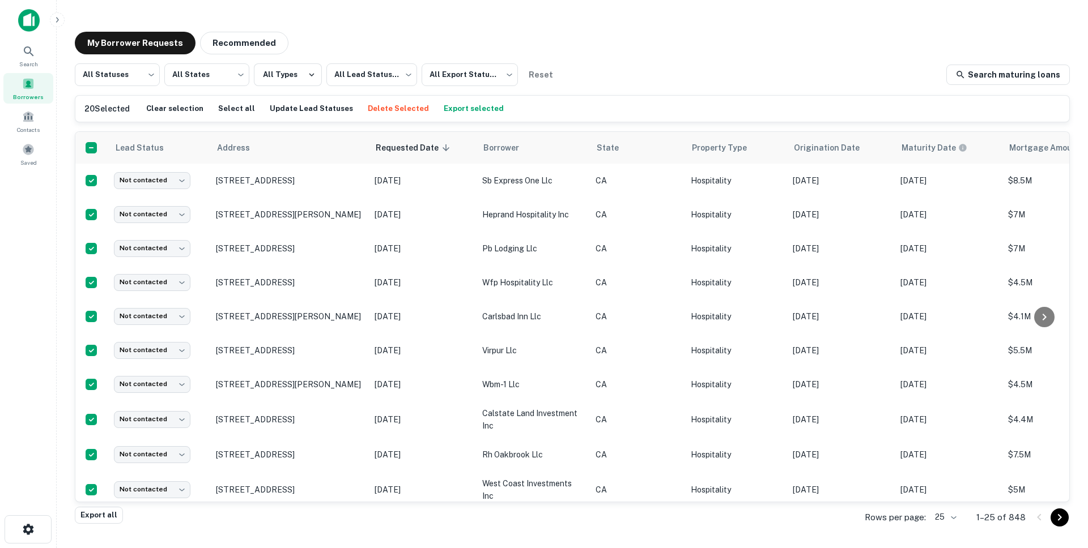
click at [443, 110] on button "Export selected" at bounding box center [474, 108] width 66 height 17
click at [589, 91] on div "All Statuses *** ​ All States *** ​ All Types All Lead Statuses *** ​ All Expor…" at bounding box center [572, 283] width 995 height 441
click at [697, 63] on div "All Statuses *** ​ All States *** ​ All Types All Lead Statuses *** ​ All Expor…" at bounding box center [572, 74] width 995 height 23
click at [337, 44] on div "My Borrower Requests Recommended" at bounding box center [572, 43] width 995 height 23
click at [392, 26] on div "My Borrower Requests Recommended All Statuses *** ​ All States *** ​ All Types …" at bounding box center [572, 270] width 1013 height 494
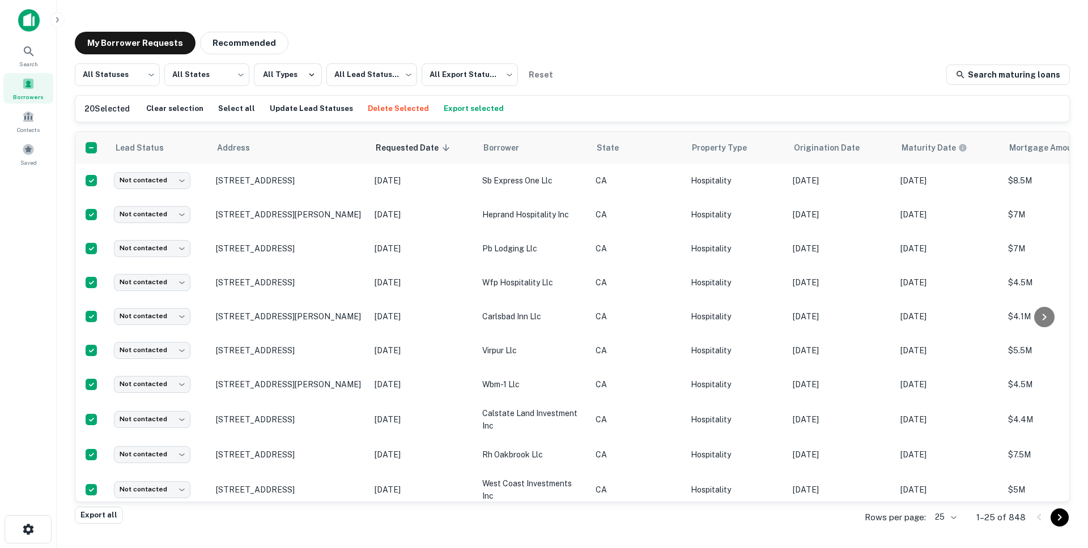
click at [592, 35] on div "My Borrower Requests Recommended" at bounding box center [572, 43] width 995 height 23
click at [855, 51] on div "My Borrower Requests Recommended" at bounding box center [572, 43] width 995 height 23
